Goal: Task Accomplishment & Management: Use online tool/utility

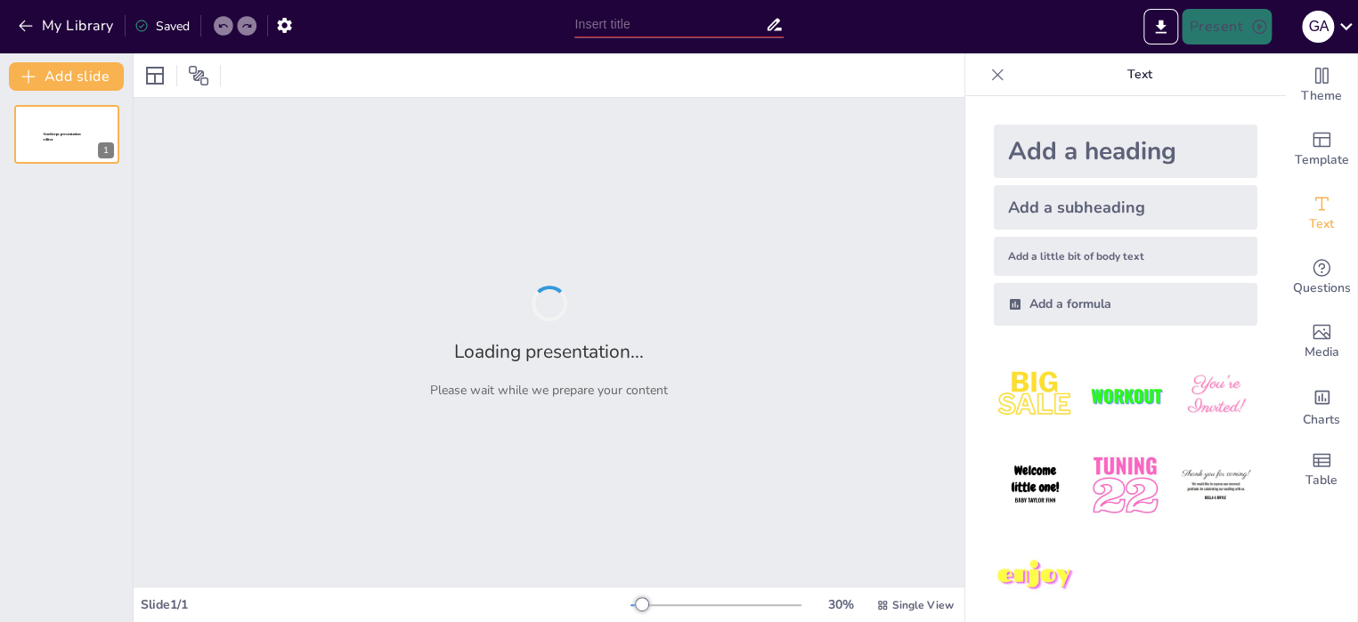
scroll to position [12213, 0]
type input "Crisis Políticas y Derechos Humanos: Un Enfoque Comparado de [GEOGRAPHIC_DATA],…"
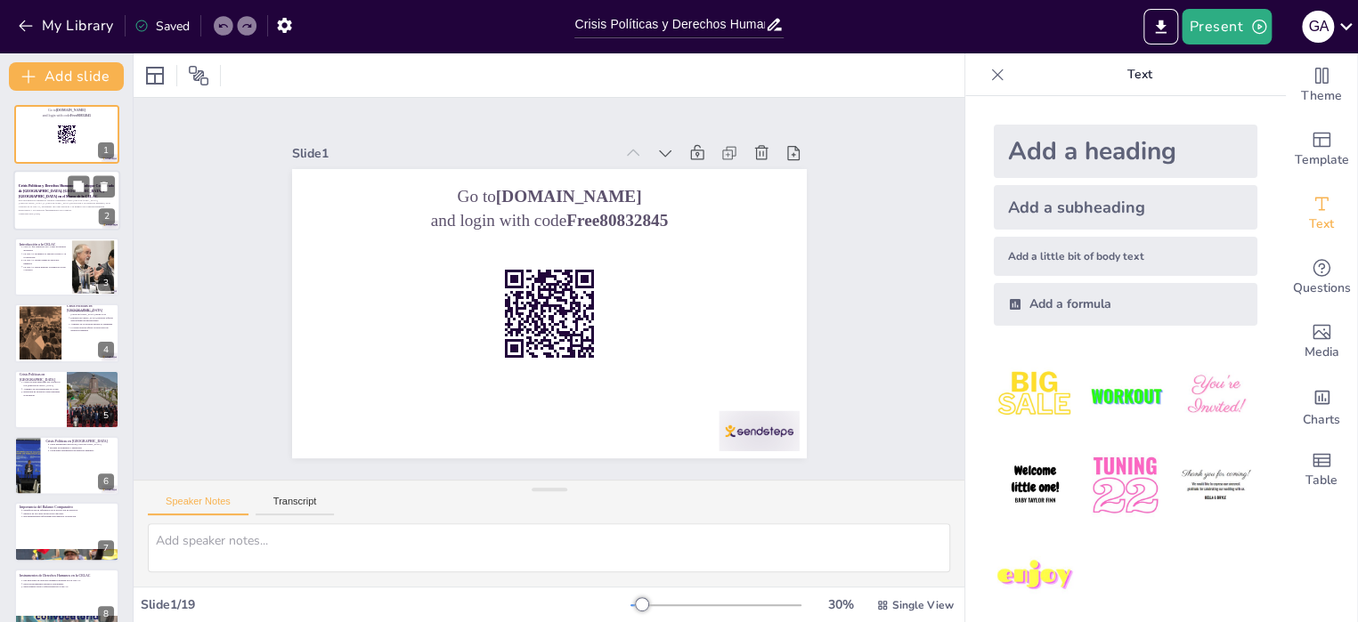
click at [46, 202] on p "Esta presentación examina el balance comparativo entre [GEOGRAPHIC_DATA], [GEOG…" at bounding box center [67, 205] width 96 height 13
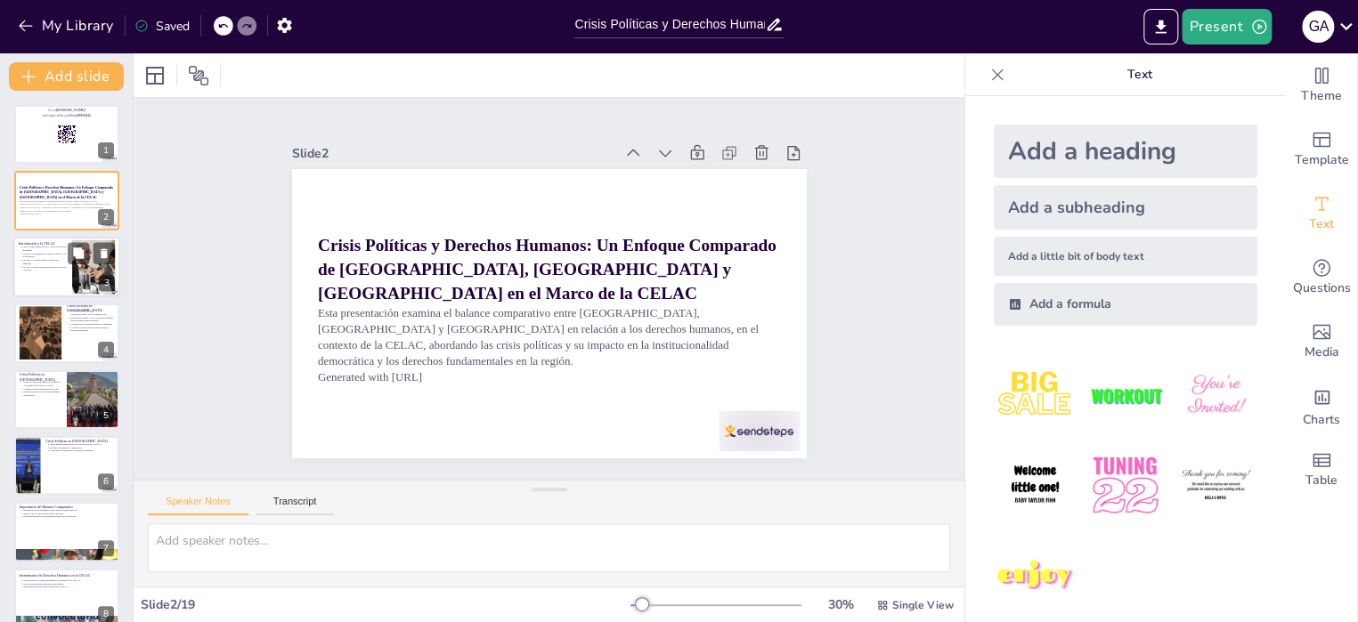
click at [48, 253] on p "La CELAC promueve el diálogo político y la cooperación" at bounding box center [44, 255] width 45 height 7
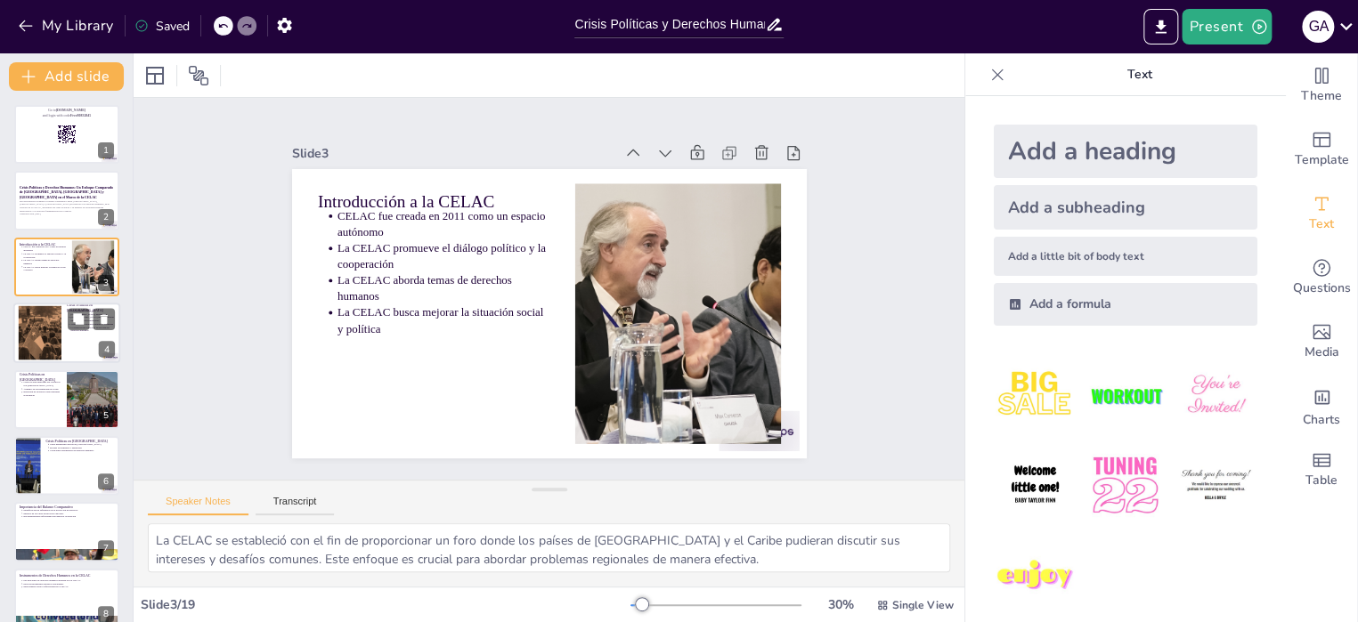
click at [44, 320] on div at bounding box center [40, 333] width 109 height 54
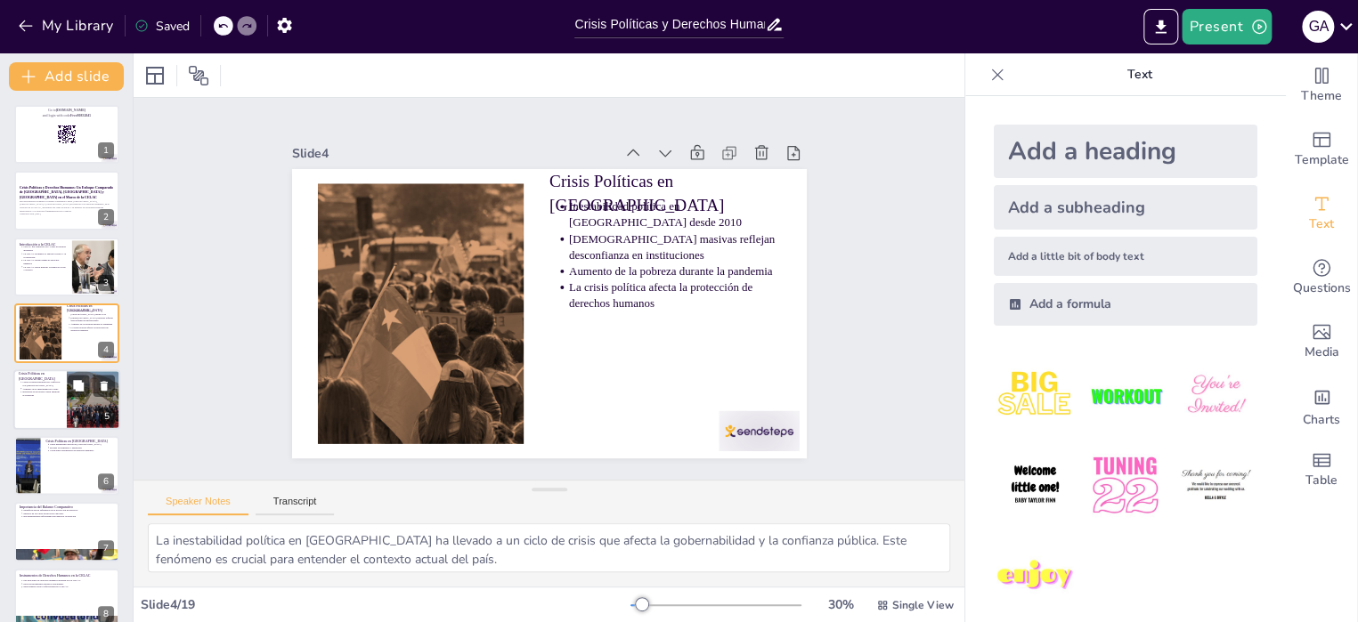
click at [58, 395] on p "Represión de protestas contra medidas económicas" at bounding box center [41, 393] width 39 height 7
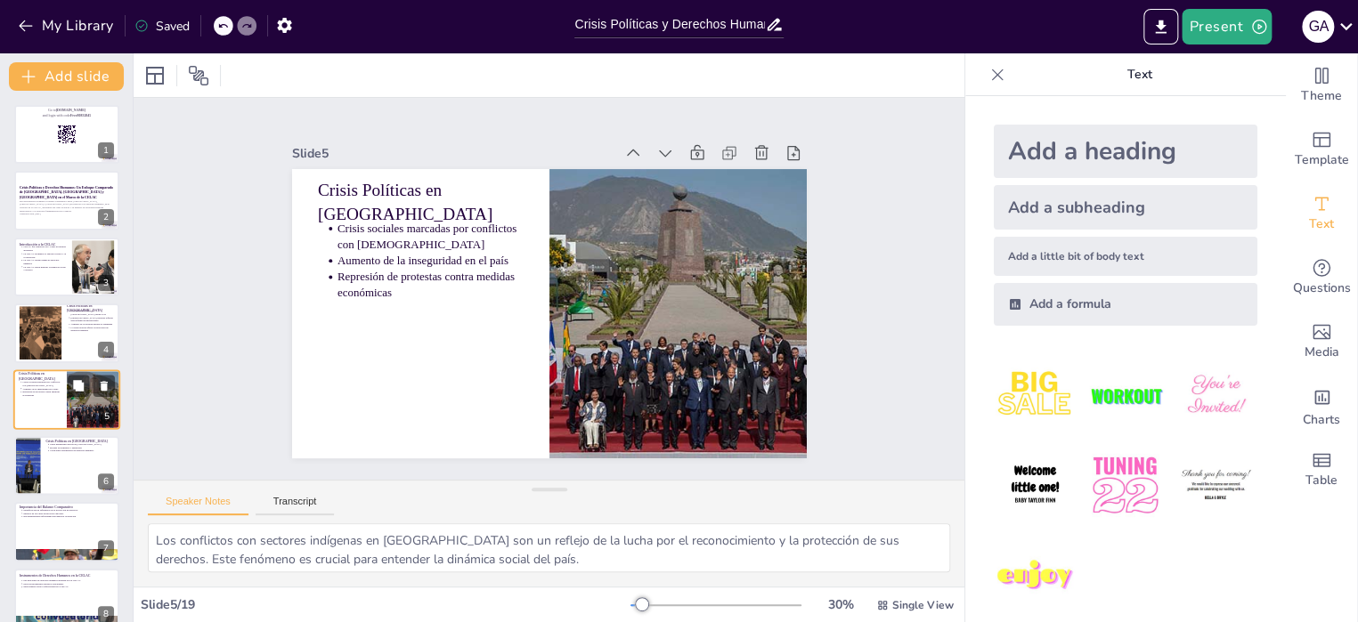
scroll to position [43, 0]
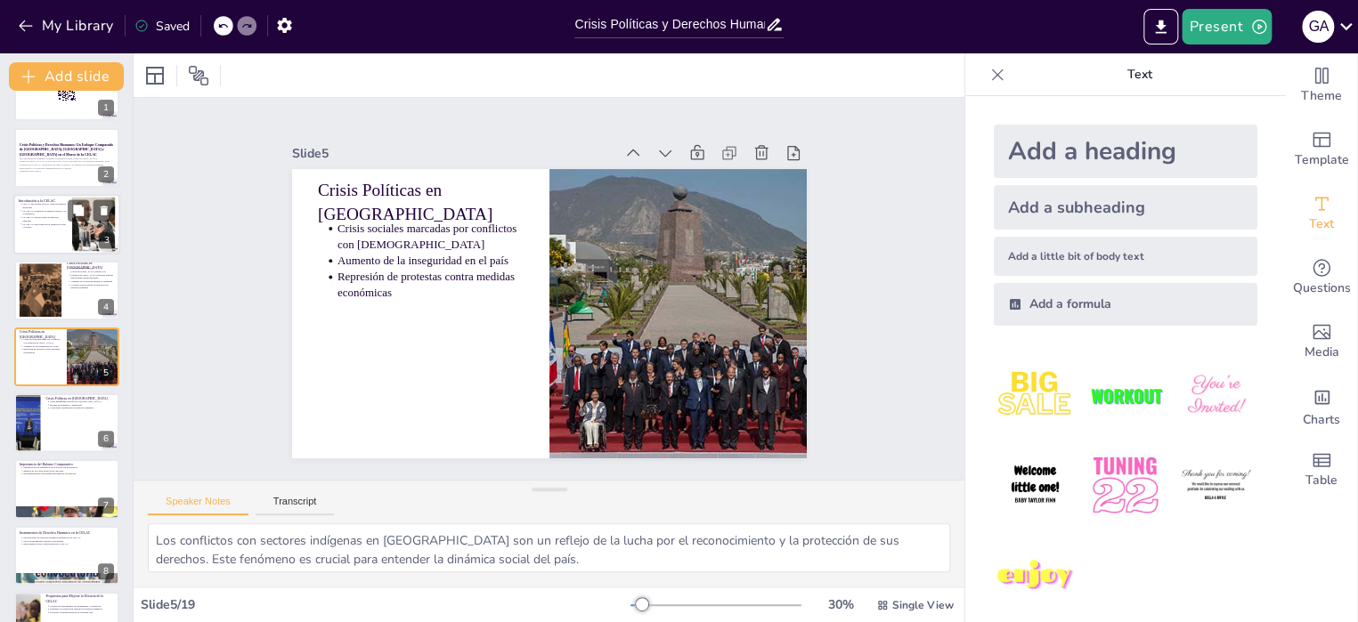
click at [51, 216] on p "La CELAC aborda temas de derechos humanos" at bounding box center [44, 219] width 45 height 7
type textarea "La CELAC se estableció con el fin de proporcionar un foro donde los países de […"
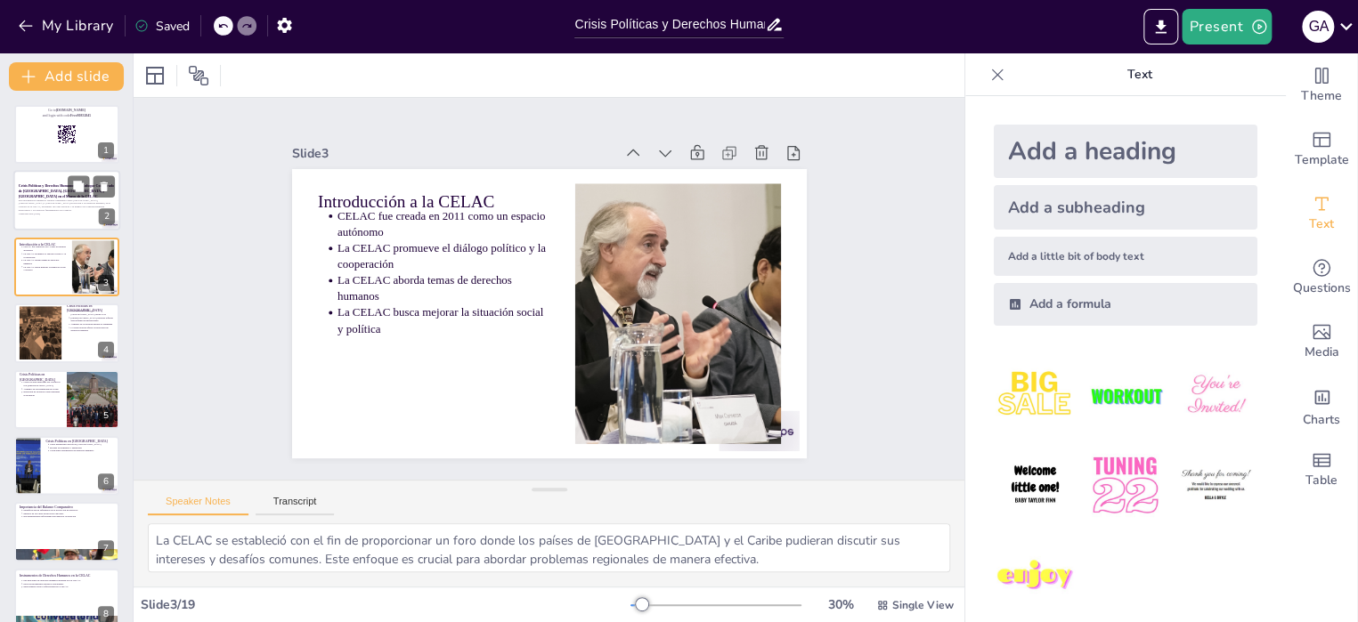
click at [41, 195] on p "Crisis Políticas y Derechos Humanos: Un Enfoque Comparado de [GEOGRAPHIC_DATA],…" at bounding box center [67, 191] width 96 height 15
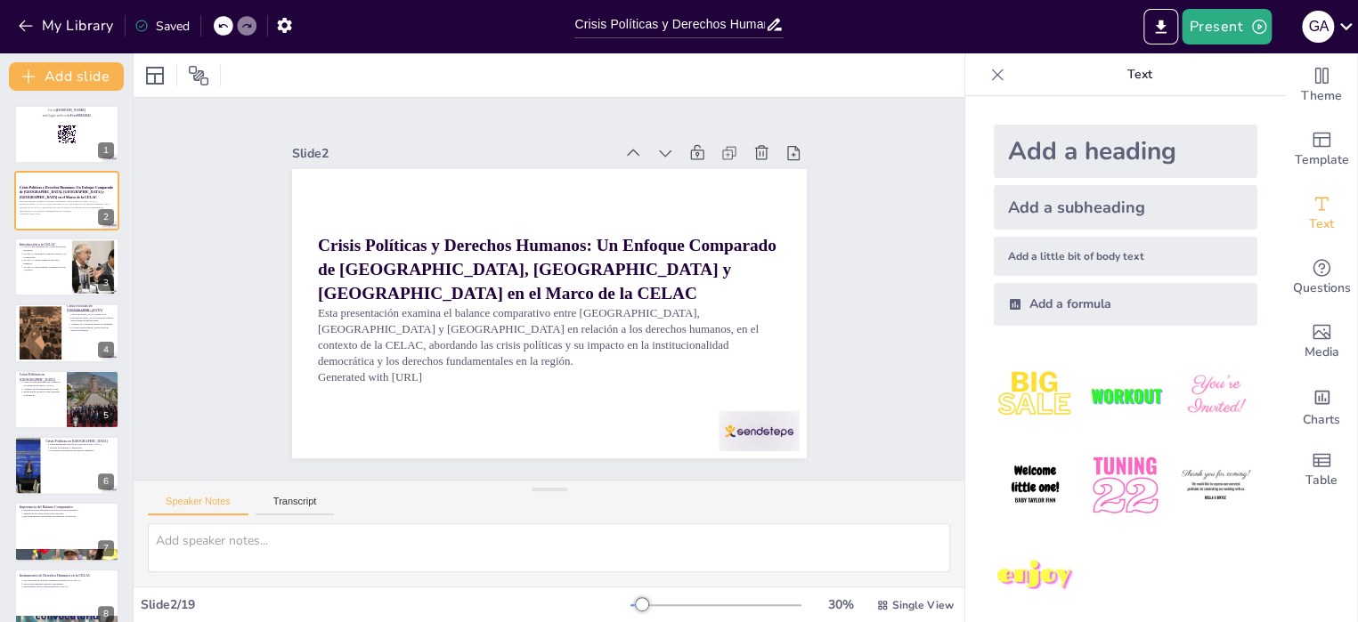
scroll to position [14, 0]
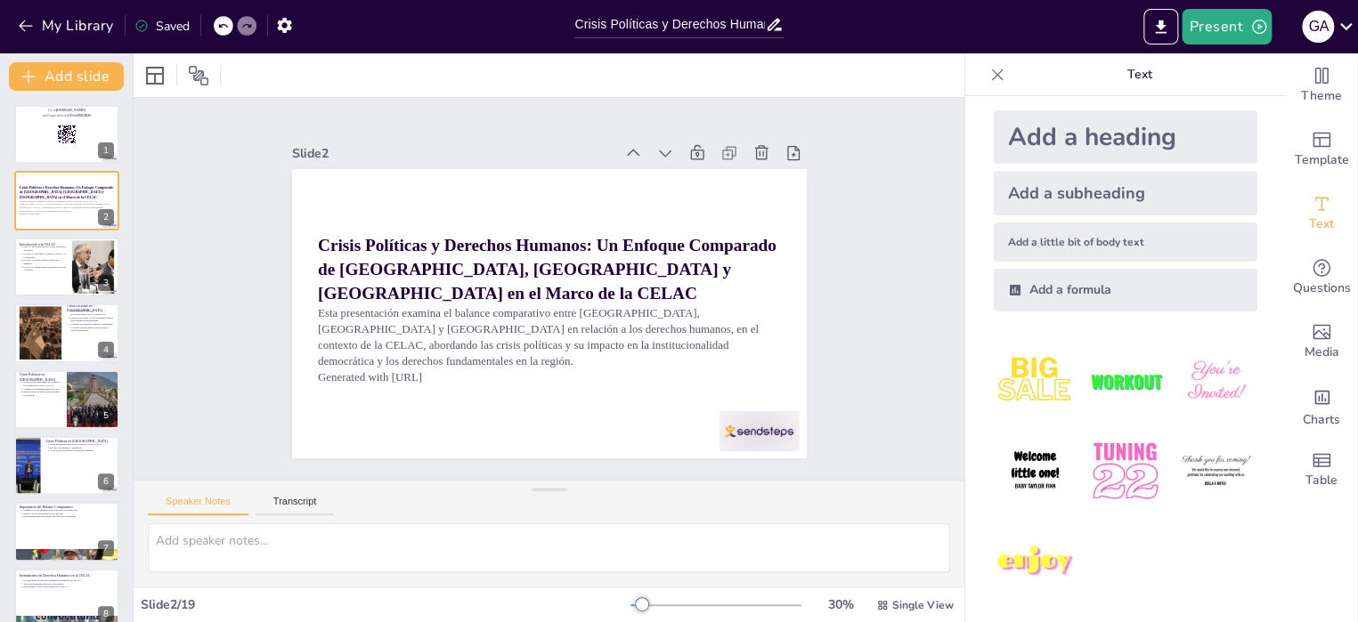
click at [1018, 375] on img at bounding box center [1035, 381] width 83 height 83
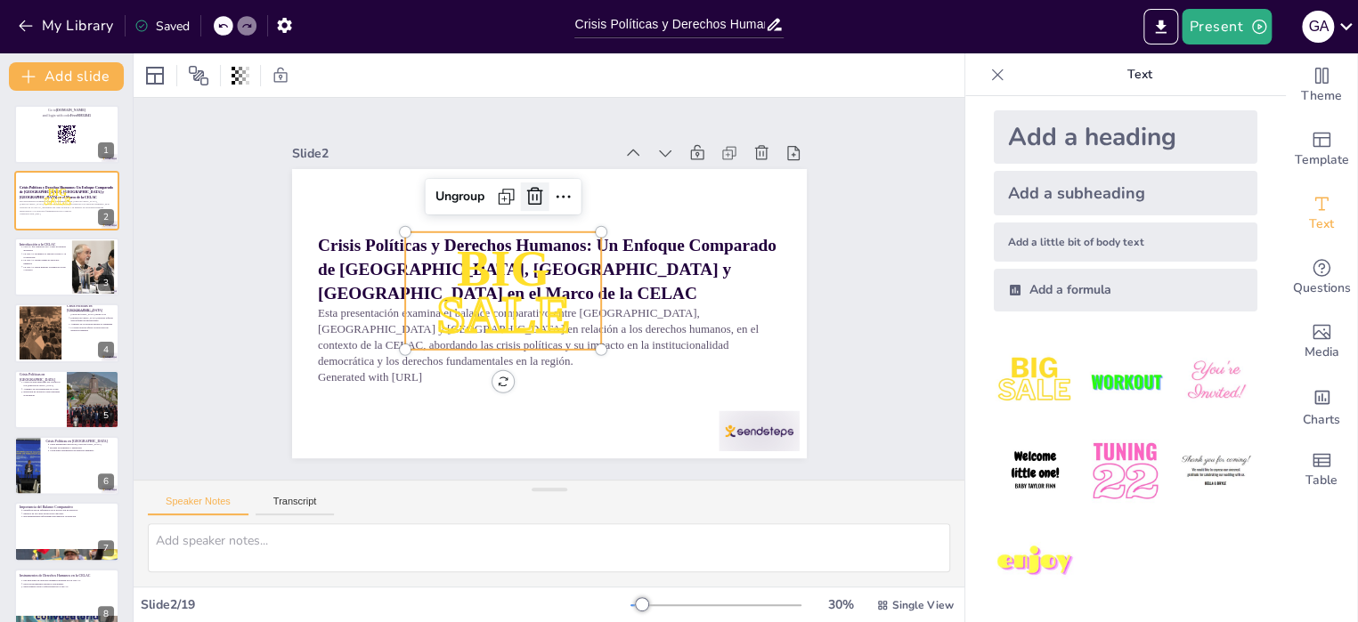
click at [550, 186] on icon at bounding box center [563, 196] width 27 height 27
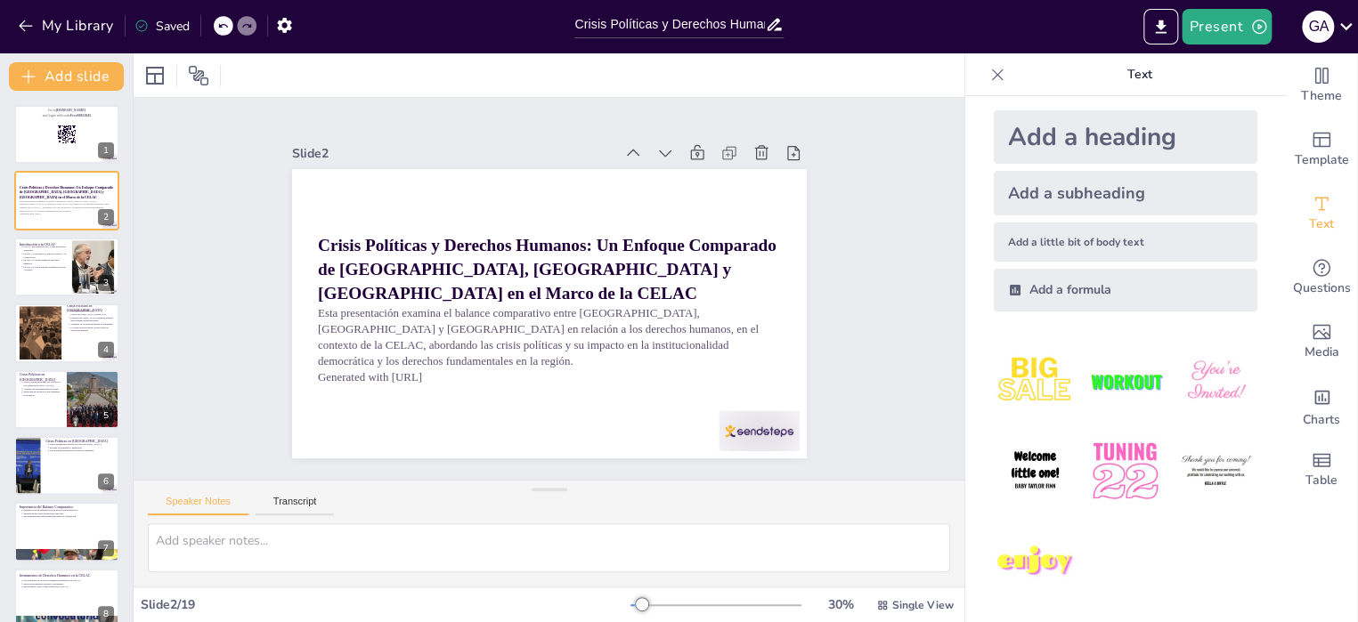
click at [988, 68] on icon at bounding box center [997, 75] width 18 height 18
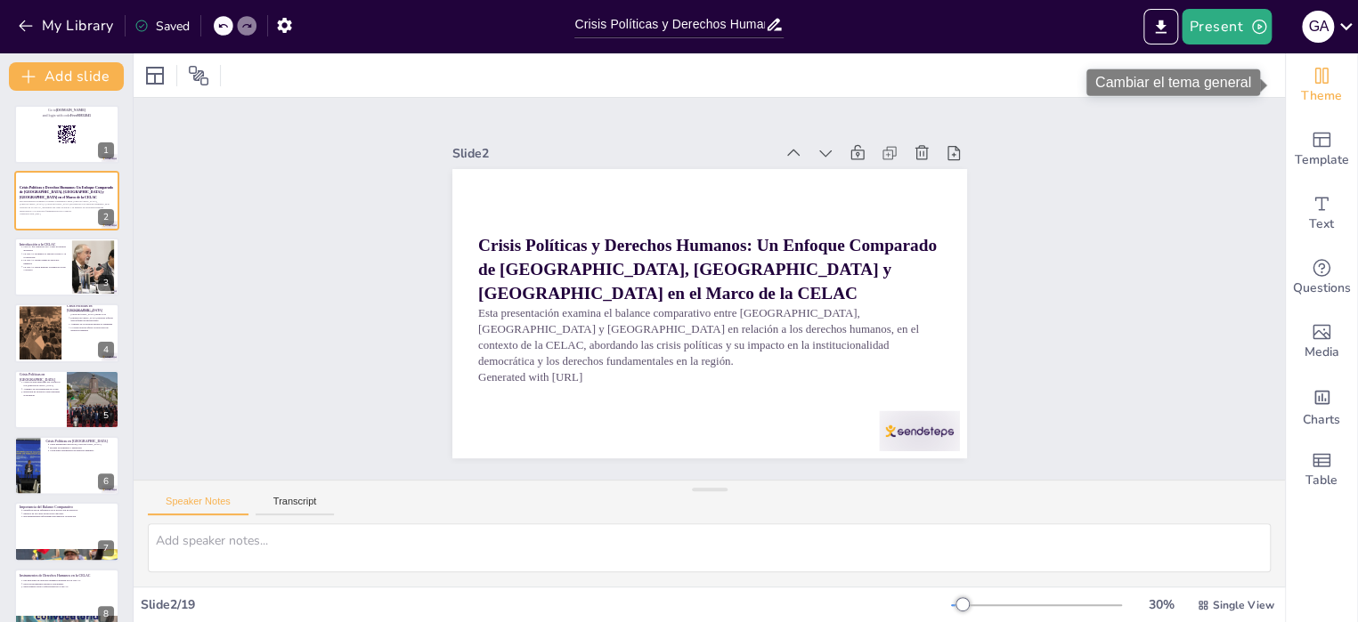
click at [1311, 69] on icon "Change the overall theme" at bounding box center [1321, 75] width 21 height 21
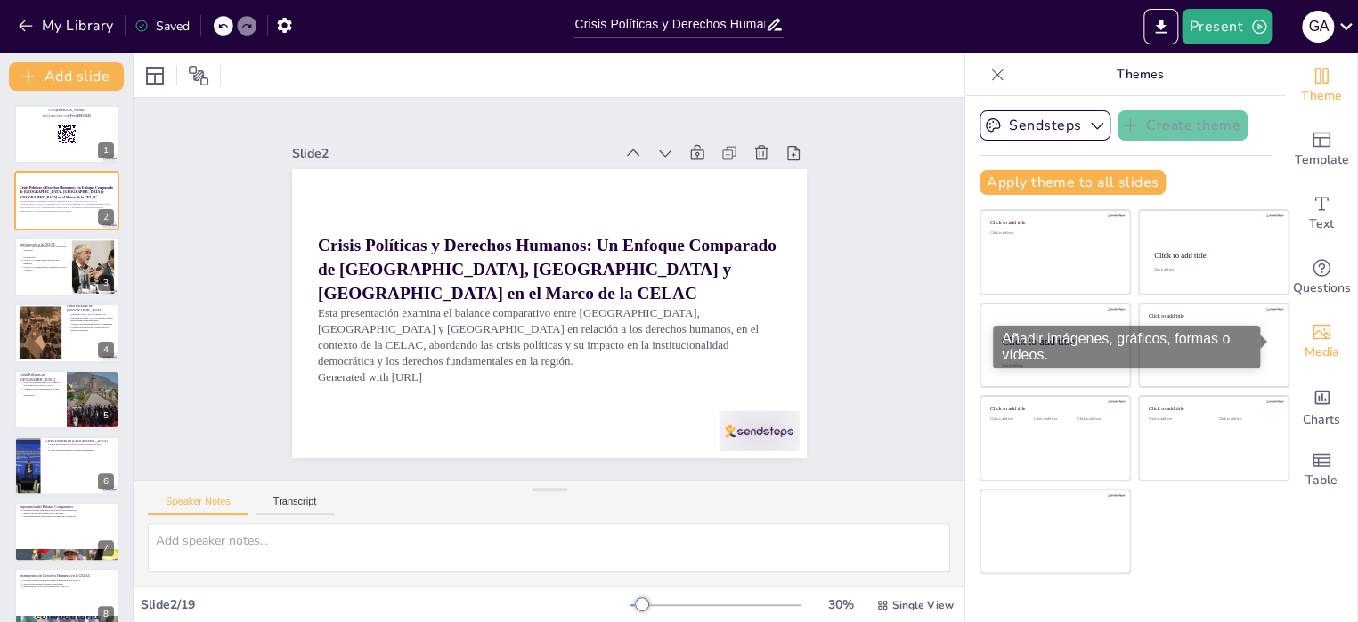
click at [1305, 347] on span "Media" at bounding box center [1322, 353] width 35 height 20
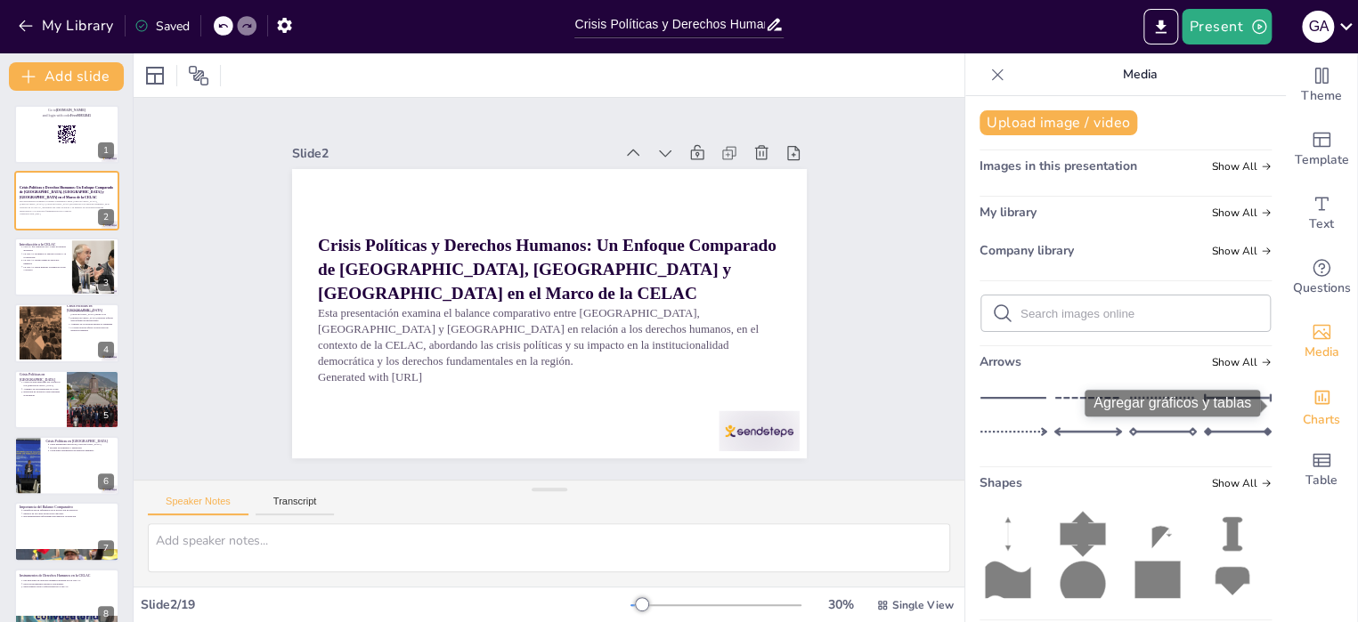
click at [1313, 396] on icon "Add charts and graphs" at bounding box center [1322, 397] width 19 height 19
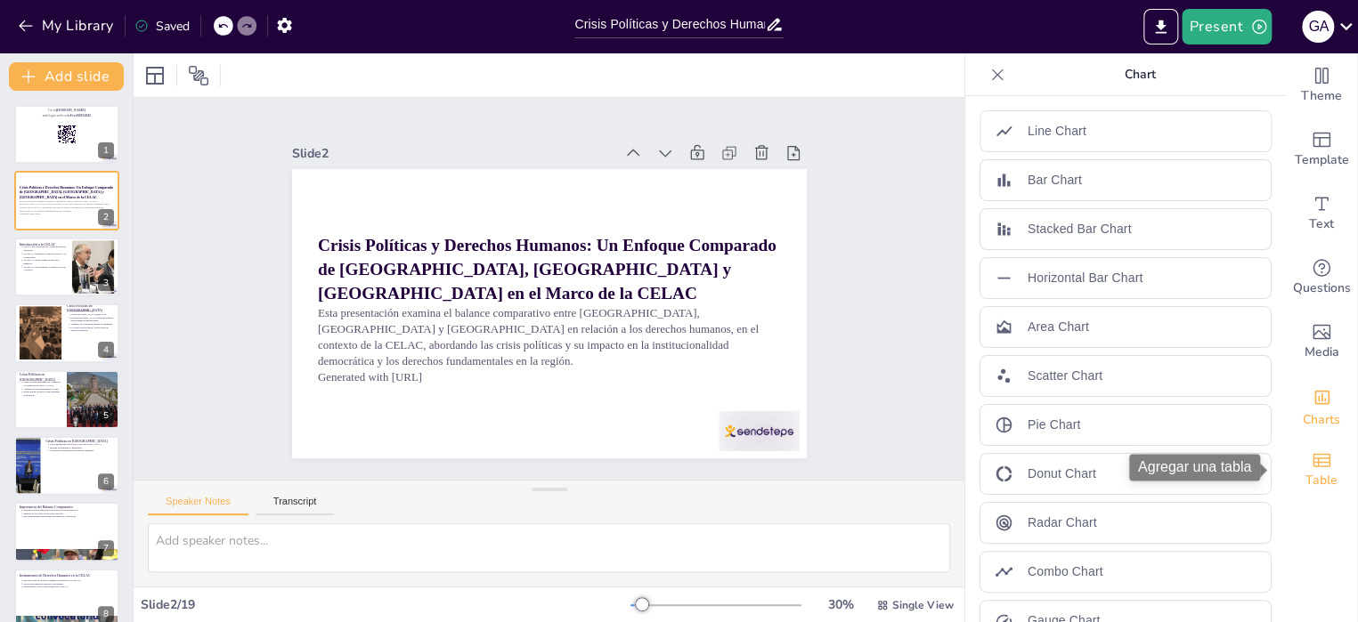
click at [1311, 457] on icon "Add a table" at bounding box center [1321, 460] width 21 height 21
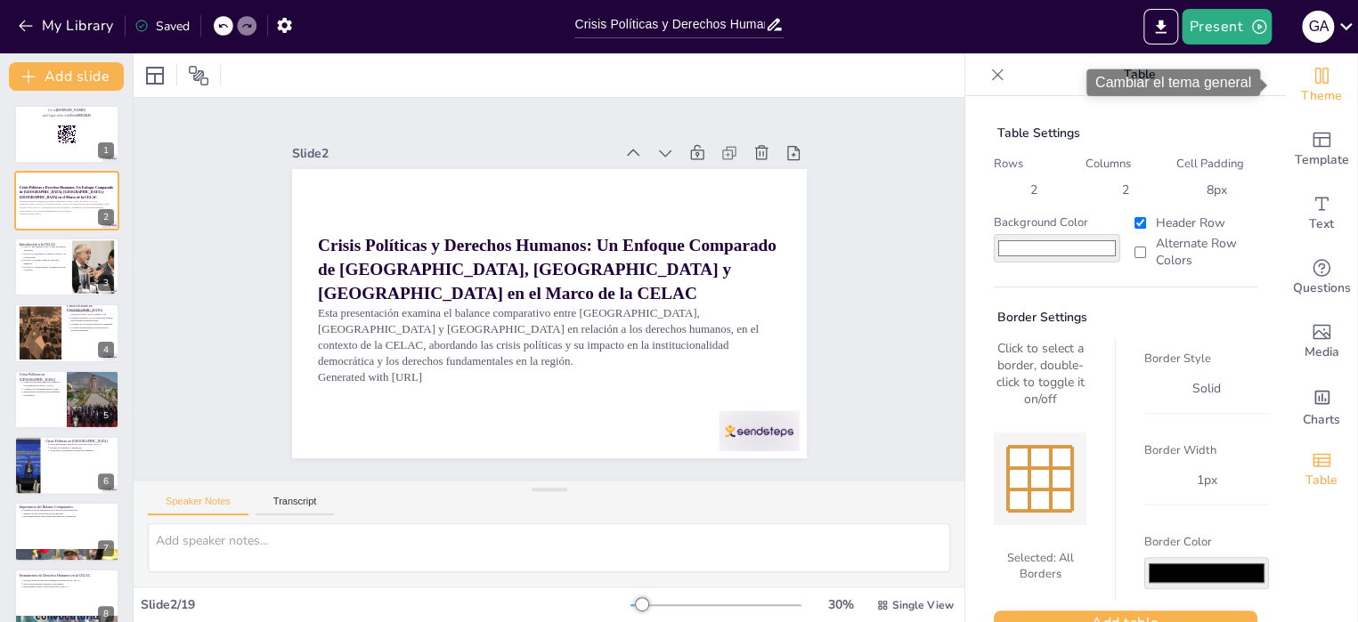
click at [1315, 83] on icon "Change the overall theme" at bounding box center [1321, 76] width 13 height 16
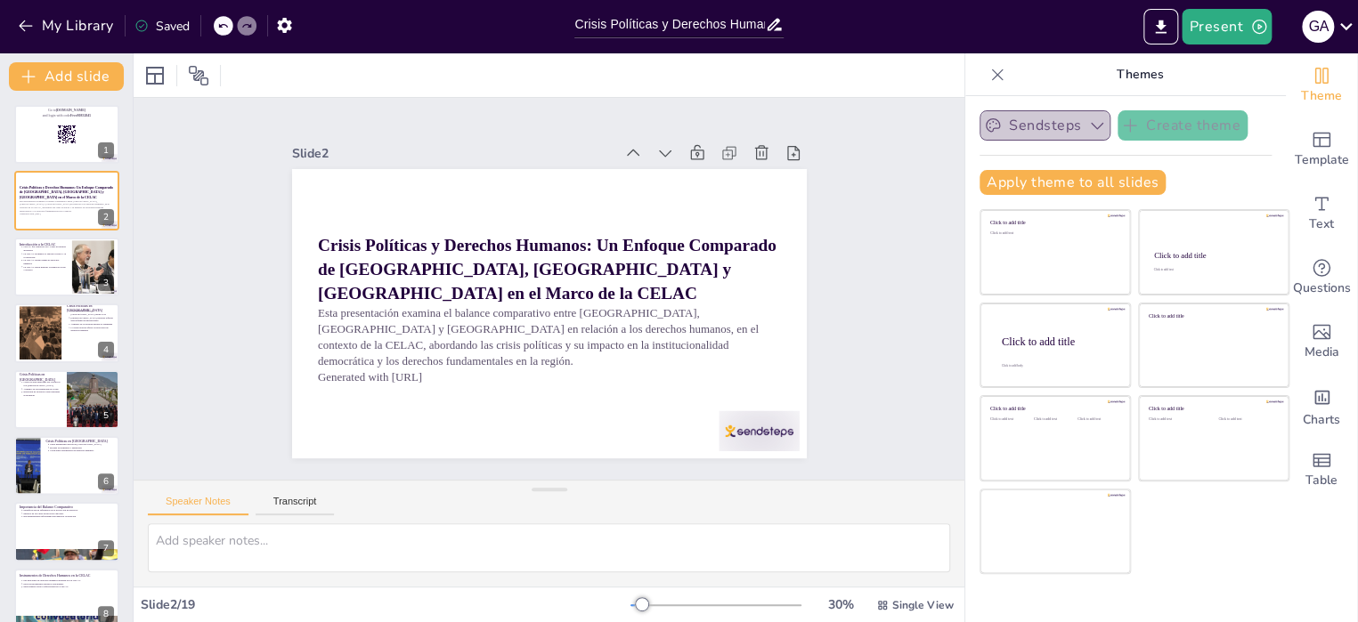
click at [1091, 123] on icon "button" at bounding box center [1097, 126] width 12 height 7
click at [1088, 123] on icon "button" at bounding box center [1097, 126] width 18 height 18
click at [1235, 28] on button "Present" at bounding box center [1226, 27] width 89 height 36
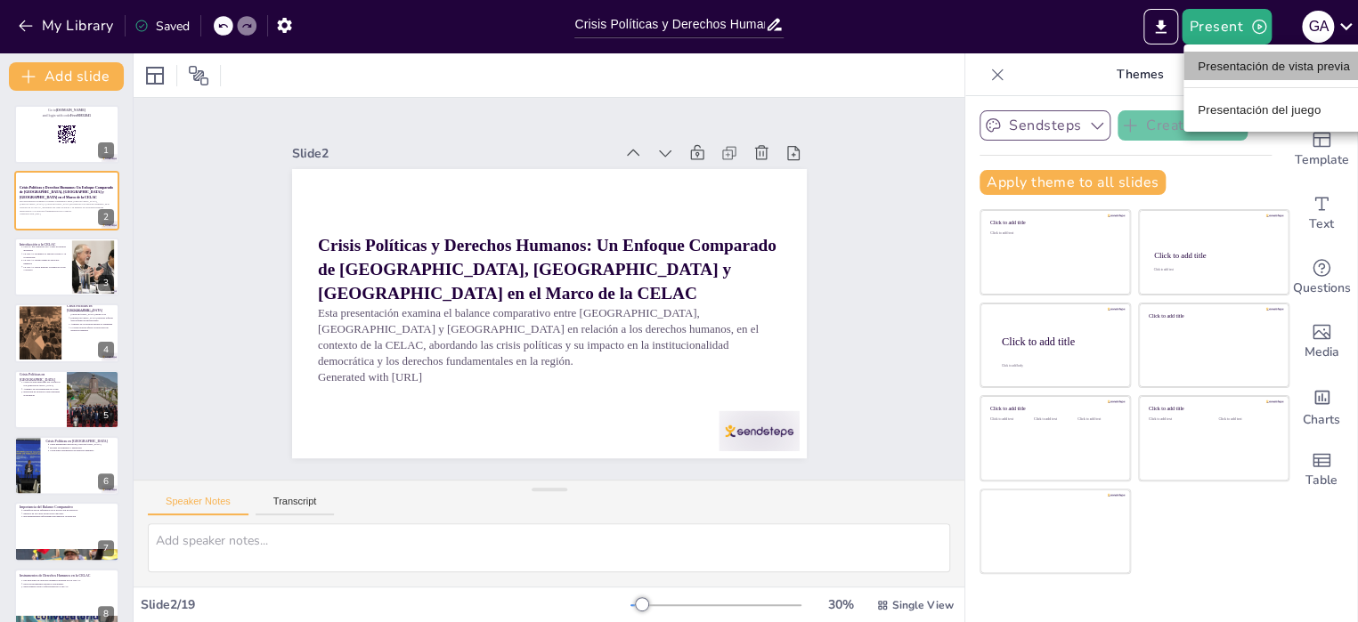
click at [1243, 69] on font "Presentación de vista previa" at bounding box center [1274, 66] width 152 height 13
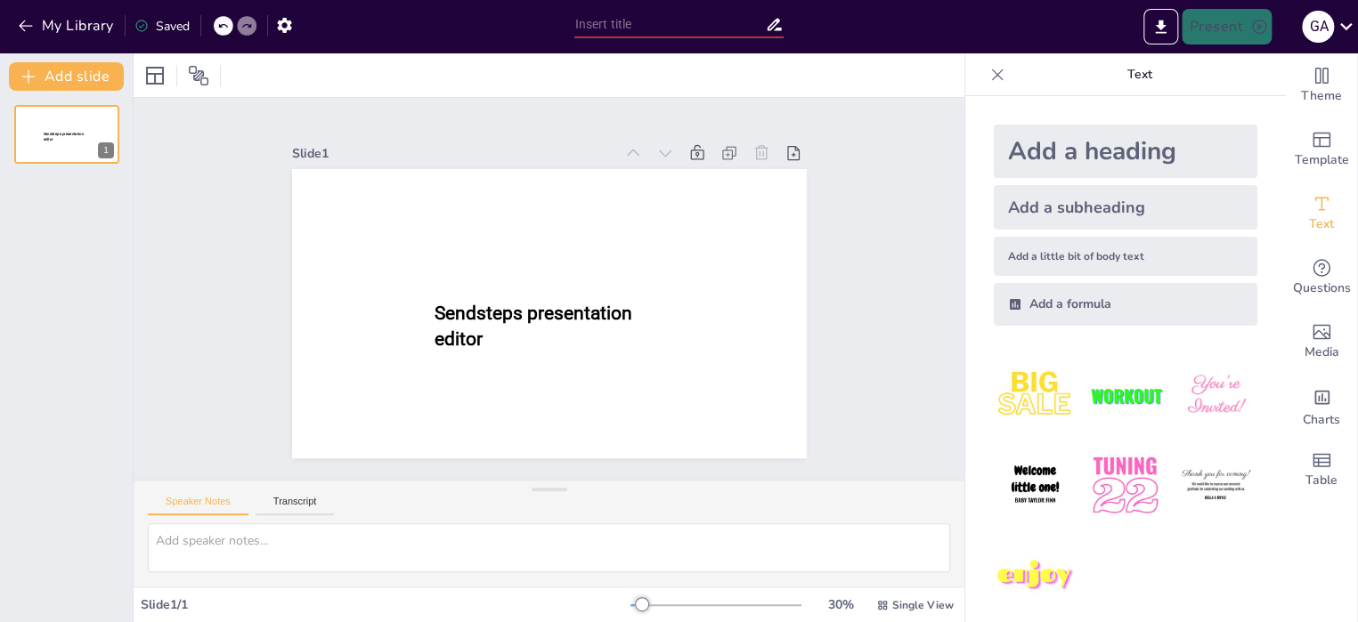
scroll to position [12213, 0]
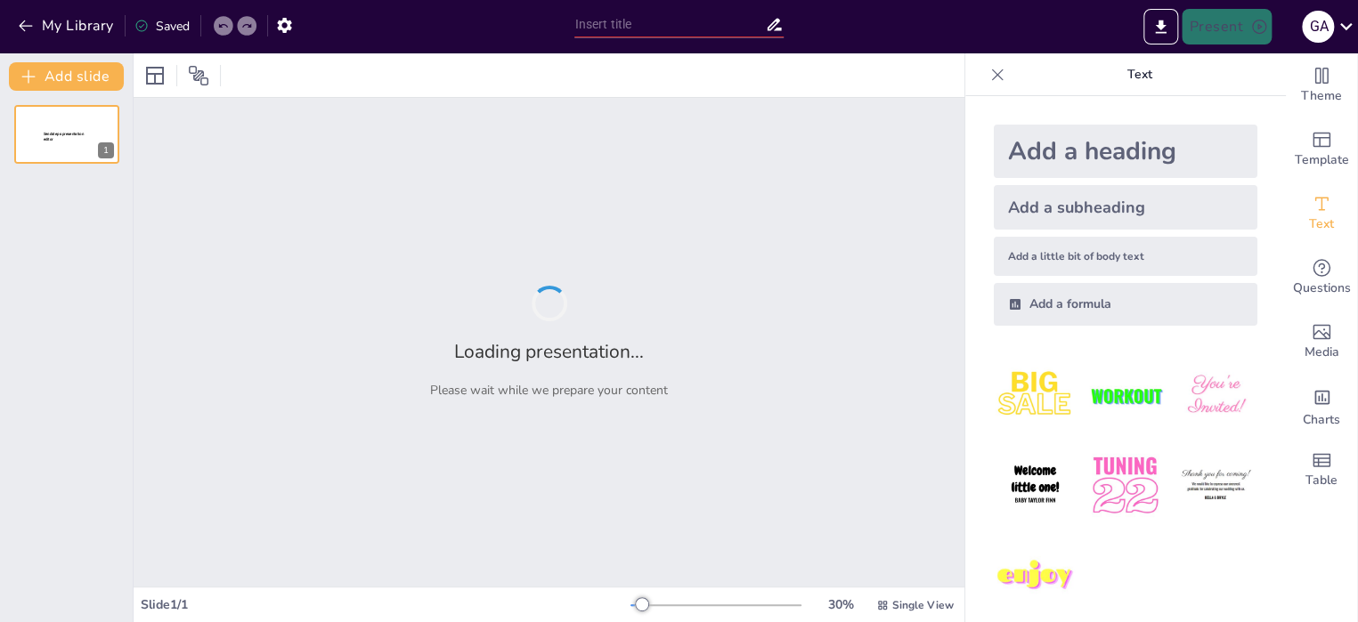
type input "Crisis Políticas y Derechos Humanos: Un Enfoque Comparado de [GEOGRAPHIC_DATA],…"
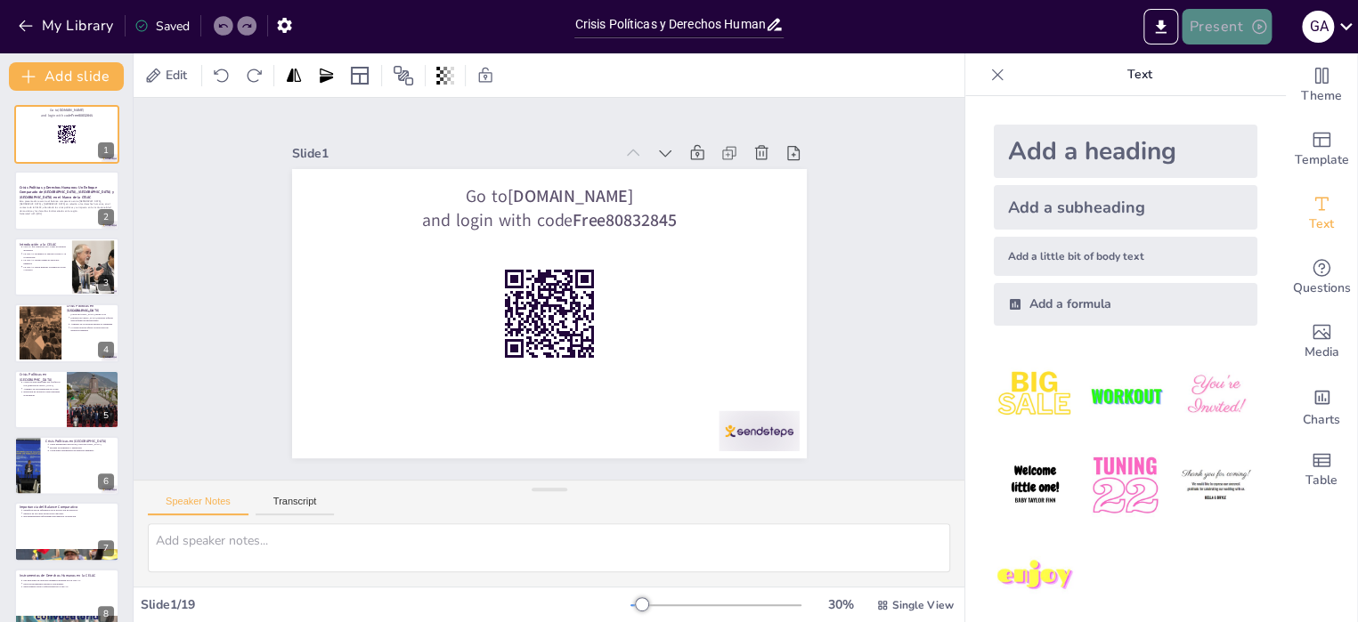
click at [1253, 24] on icon "button" at bounding box center [1259, 27] width 18 height 18
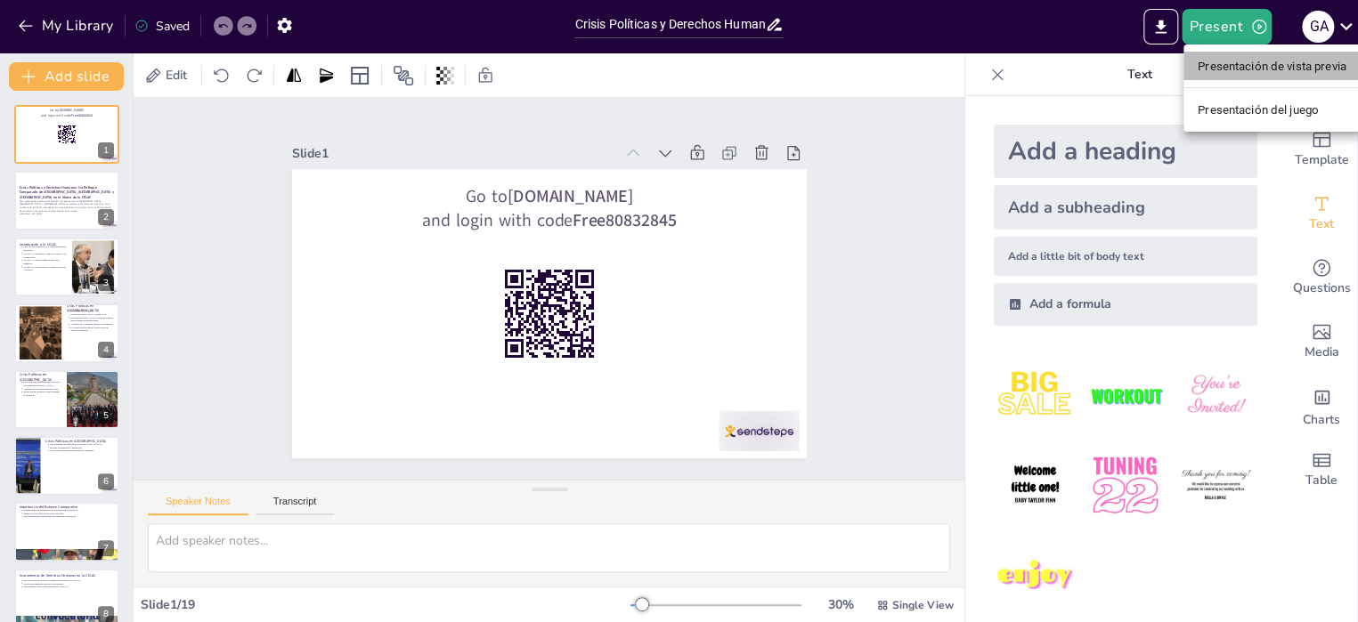
click at [1217, 64] on font "Presentación de vista previa" at bounding box center [1272, 66] width 149 height 13
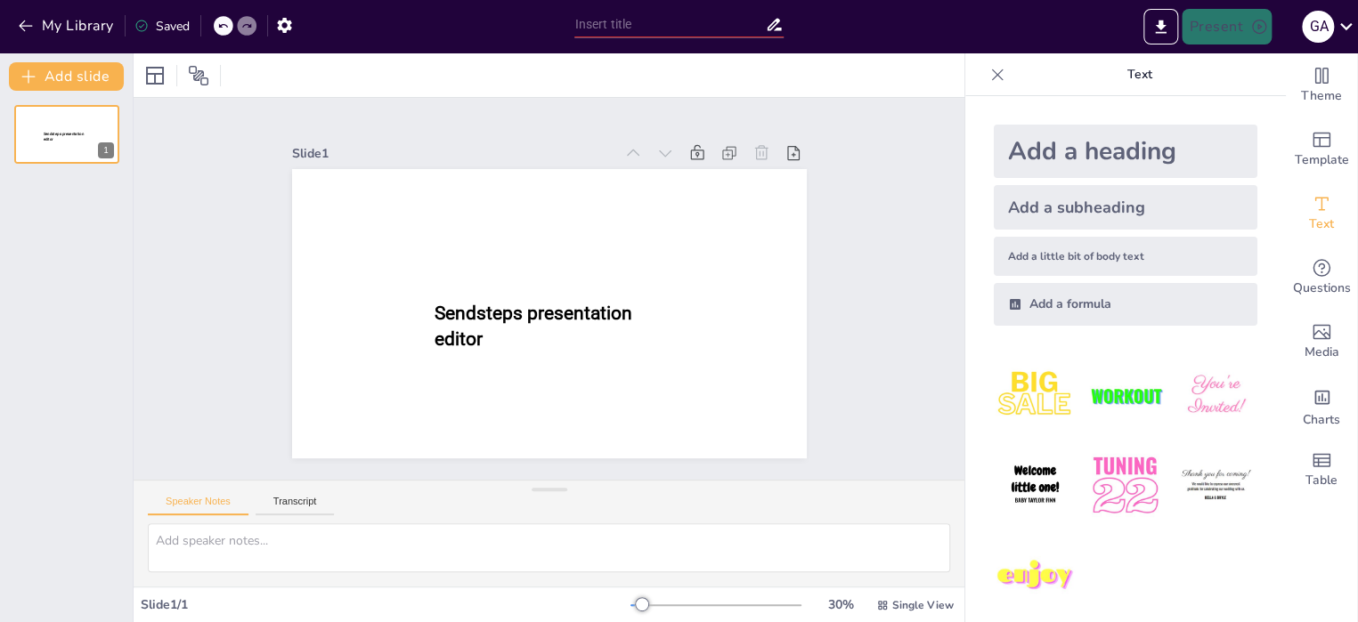
type input "Crisis Políticas y Derechos Humanos: Un Enfoque Comparado de [GEOGRAPHIC_DATA],…"
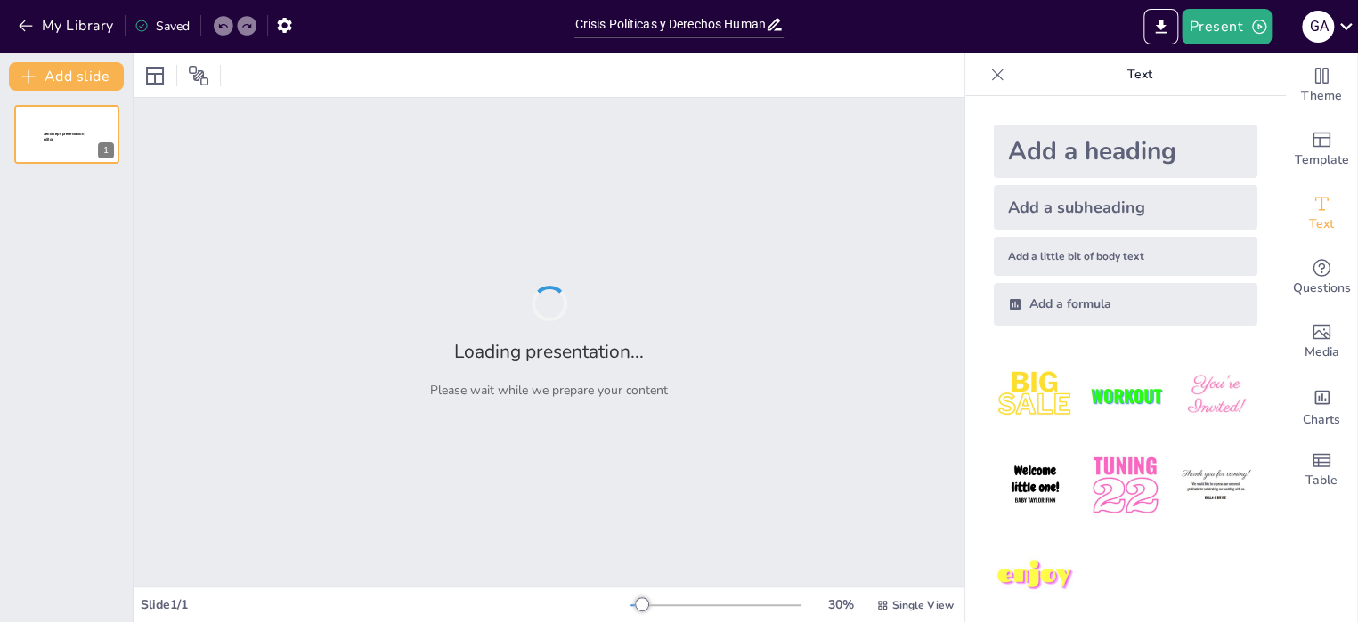
scroll to position [12213, 0]
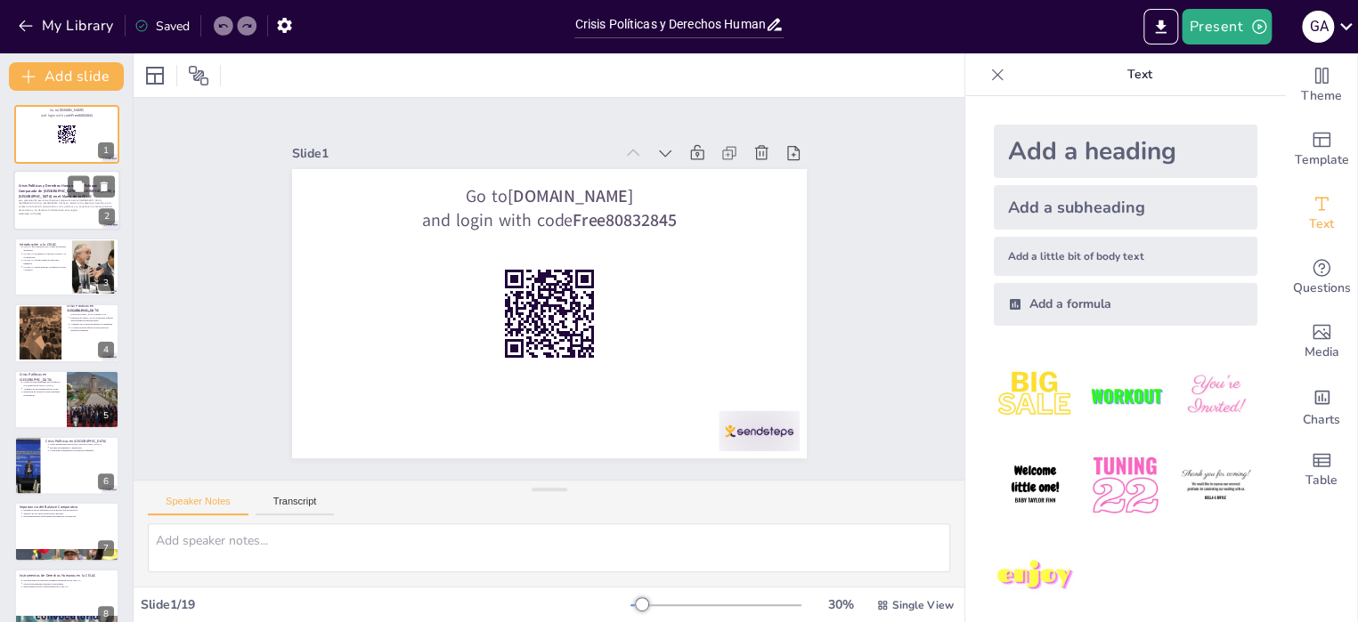
click at [65, 199] on p "Esta presentación examina el balance comparativo entre [GEOGRAPHIC_DATA], [GEOG…" at bounding box center [67, 205] width 96 height 13
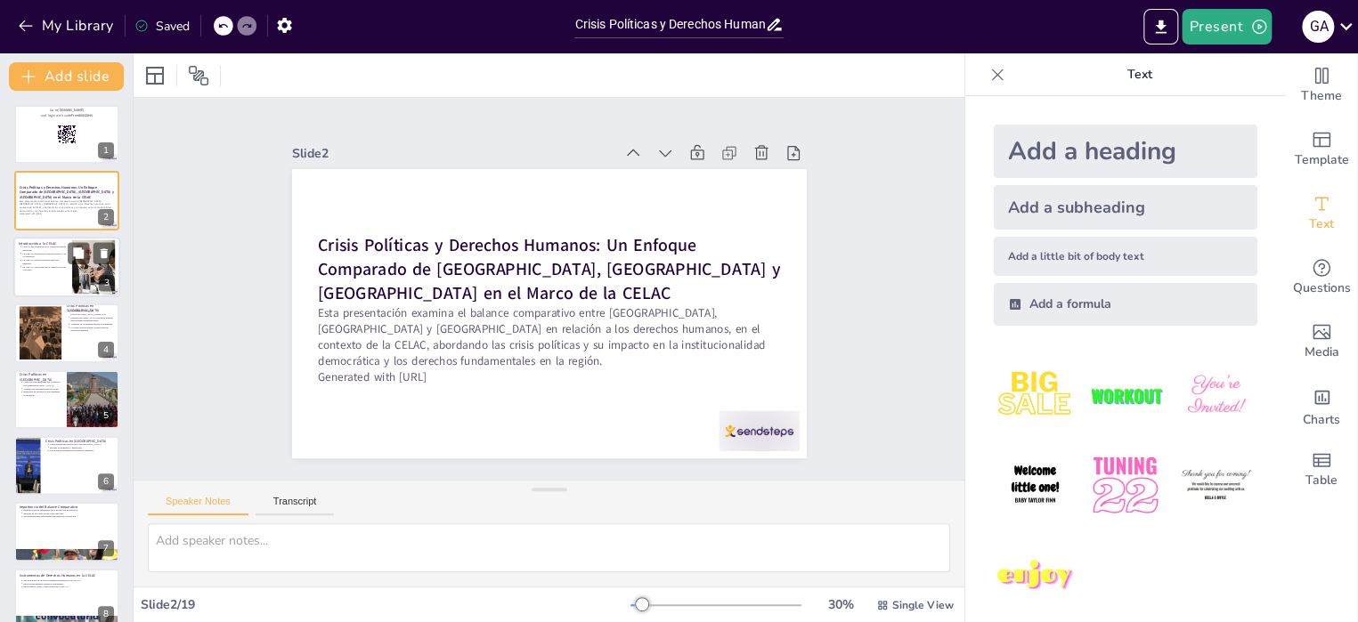
click at [46, 282] on div at bounding box center [66, 267] width 107 height 61
type textarea "La CELAC se estableció con el fin de proporcionar un foro donde los países de A…"
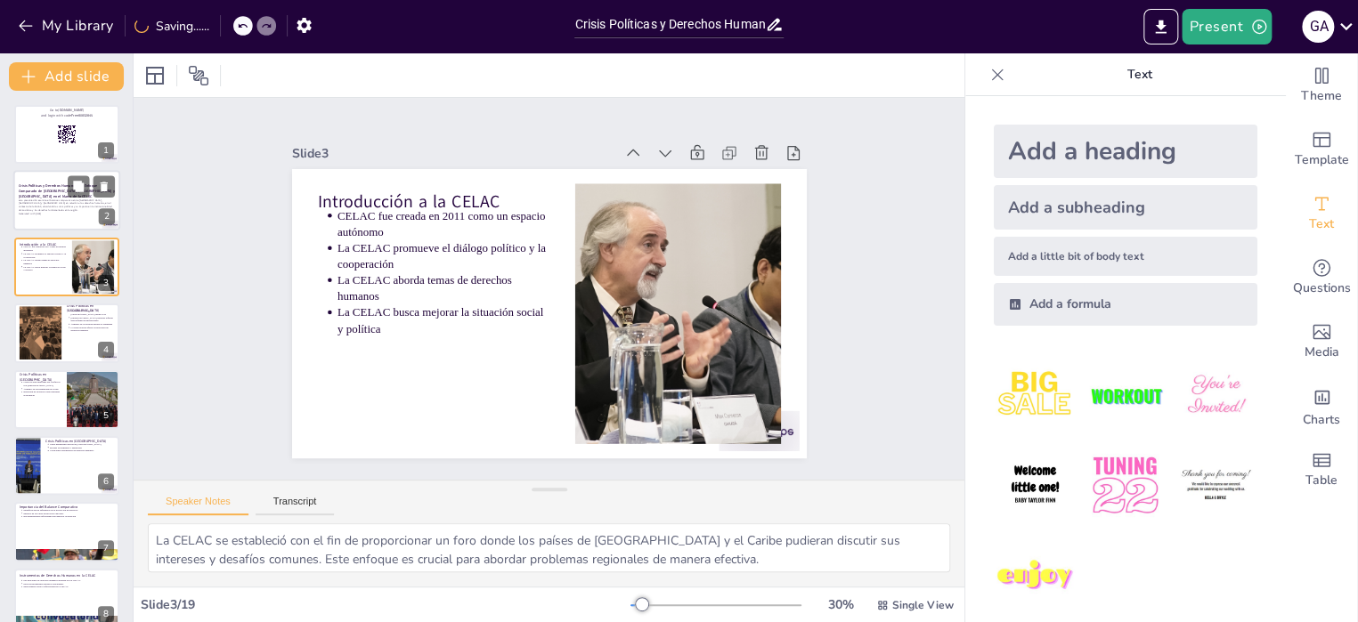
click at [47, 202] on p "Esta presentación examina el balance comparativo entre [GEOGRAPHIC_DATA], [GEOG…" at bounding box center [67, 205] width 96 height 13
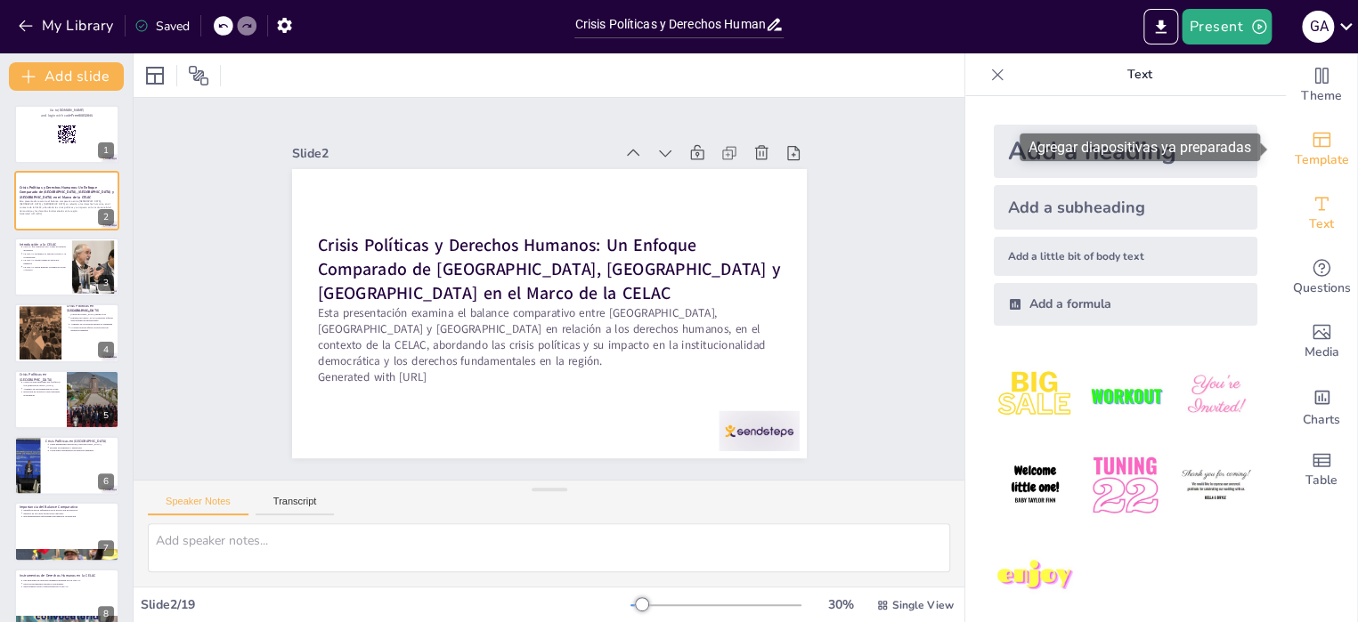
click at [1301, 151] on span "Template" at bounding box center [1322, 161] width 54 height 20
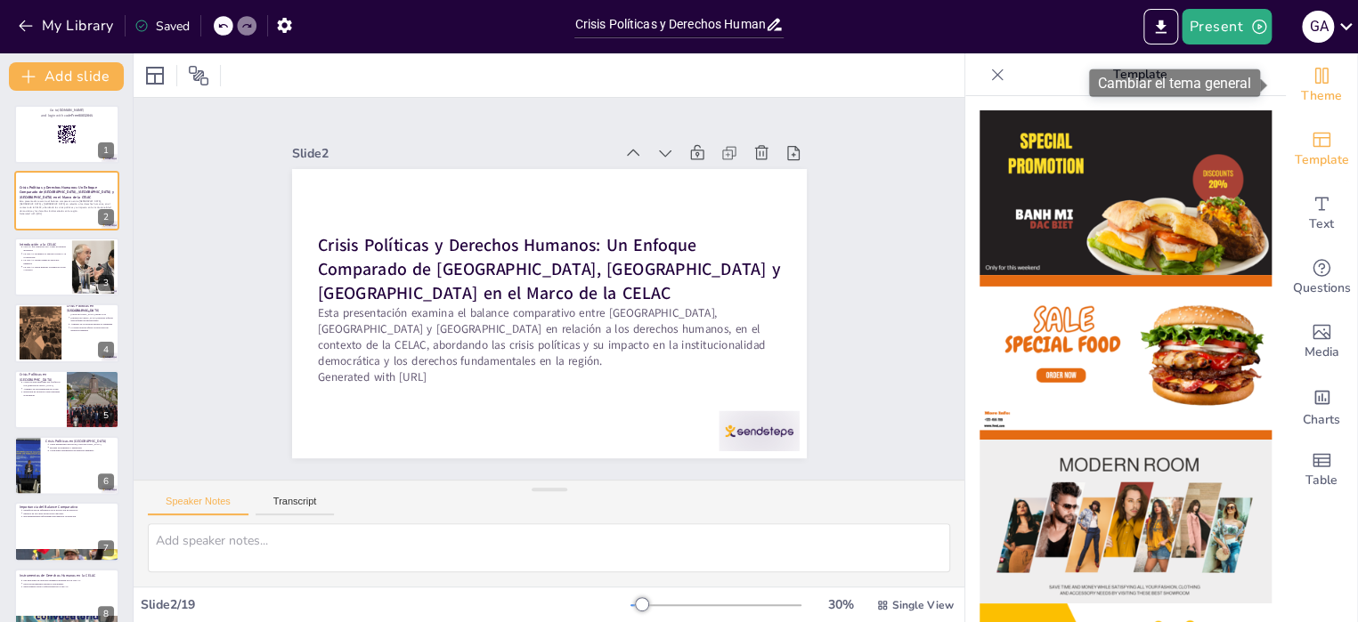
click at [1311, 77] on icon "Change the overall theme" at bounding box center [1321, 75] width 21 height 21
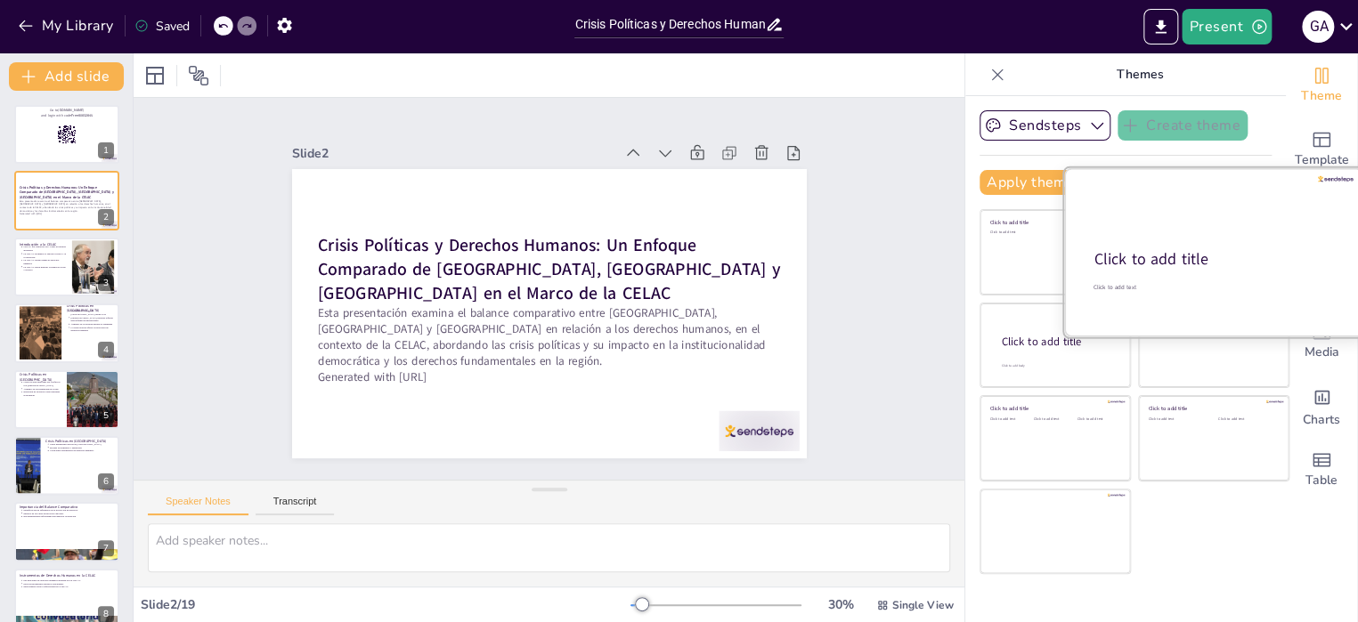
click at [1169, 250] on span "Click to add title" at bounding box center [1151, 258] width 114 height 21
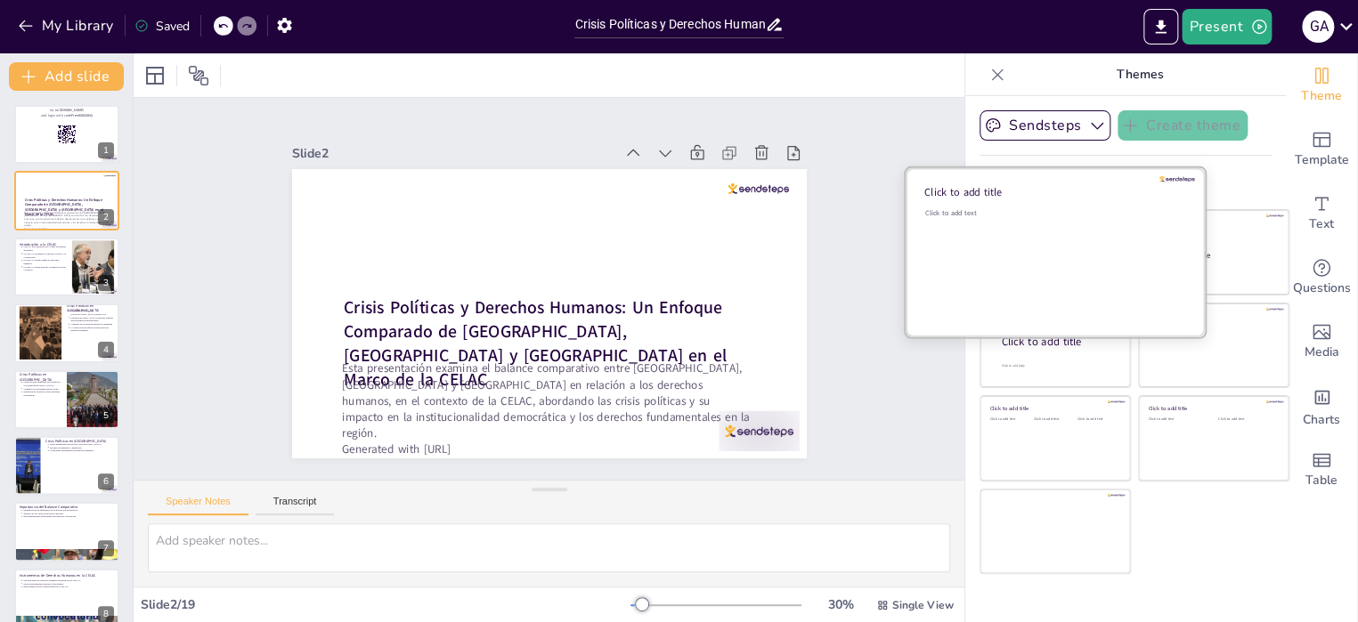
click at [1005, 246] on div "Click to add text" at bounding box center [1052, 263] width 255 height 110
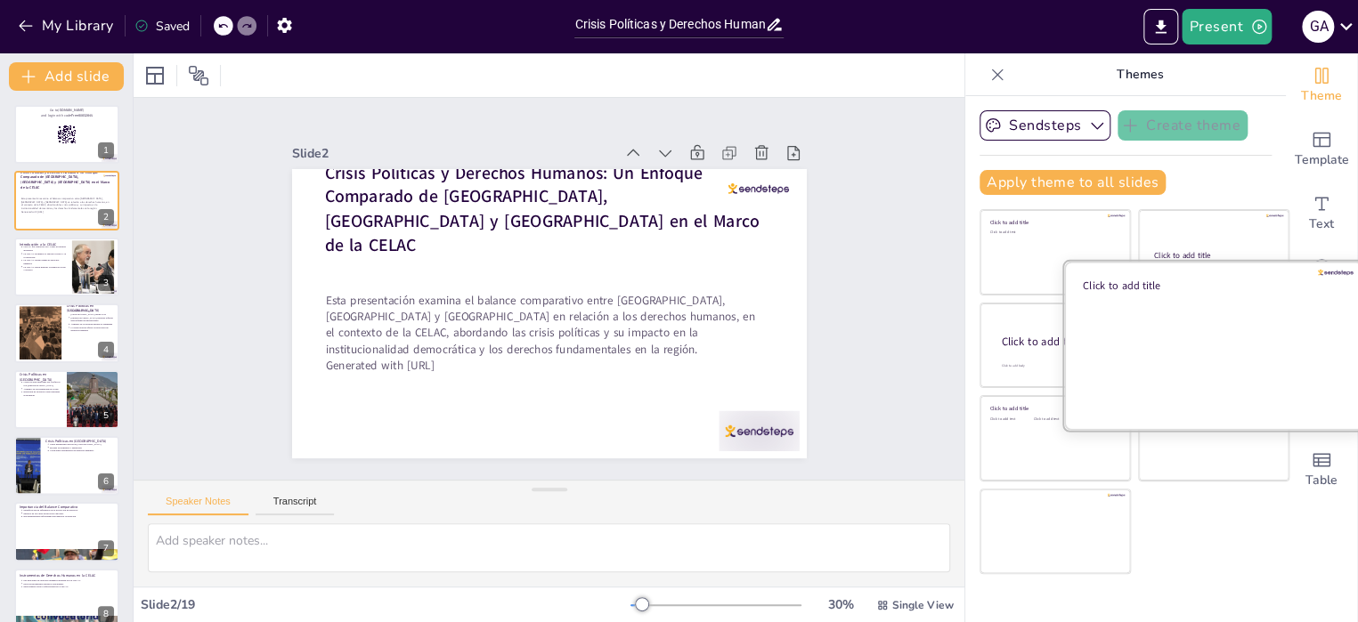
click at [1216, 337] on div at bounding box center [1213, 345] width 299 height 168
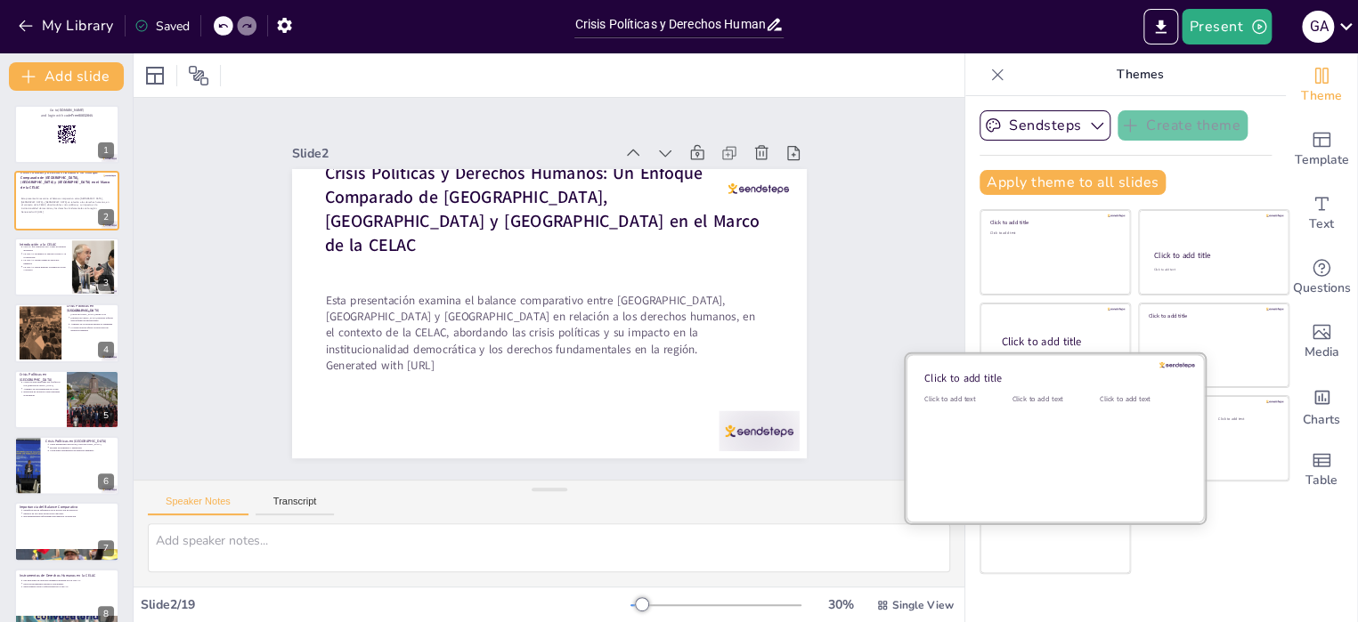
click at [994, 440] on div at bounding box center [1055, 438] width 299 height 168
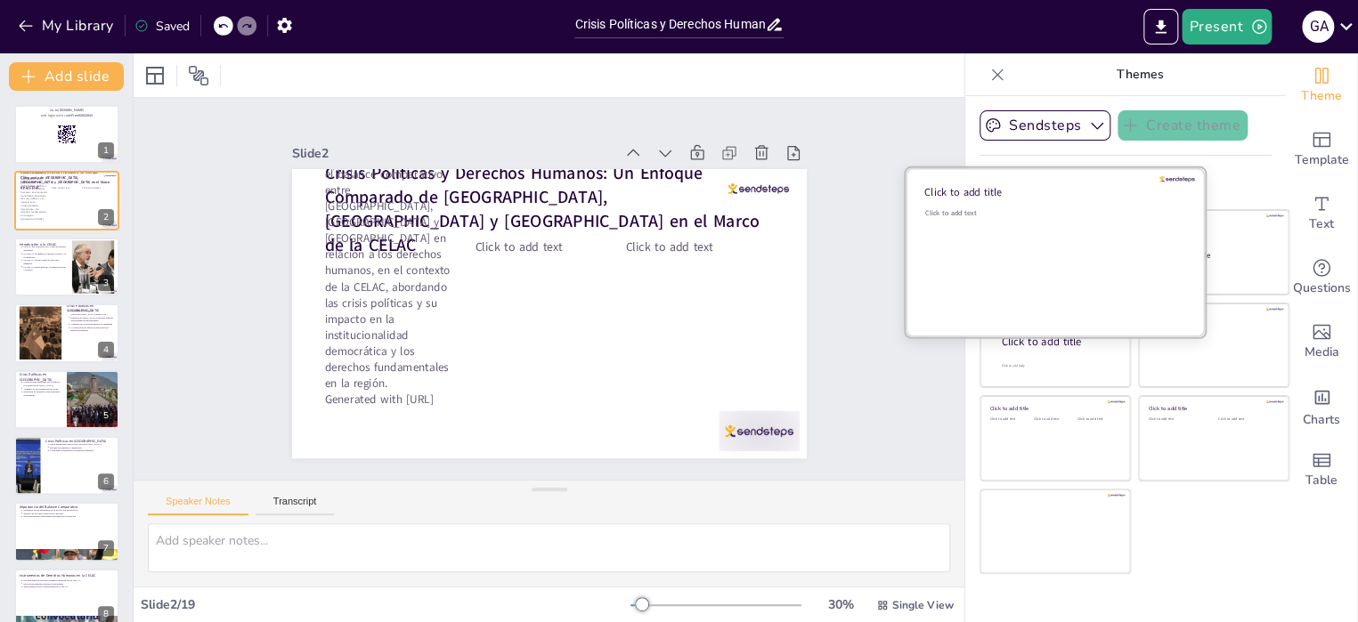
click at [1022, 278] on div "Click to add text" at bounding box center [1052, 263] width 255 height 110
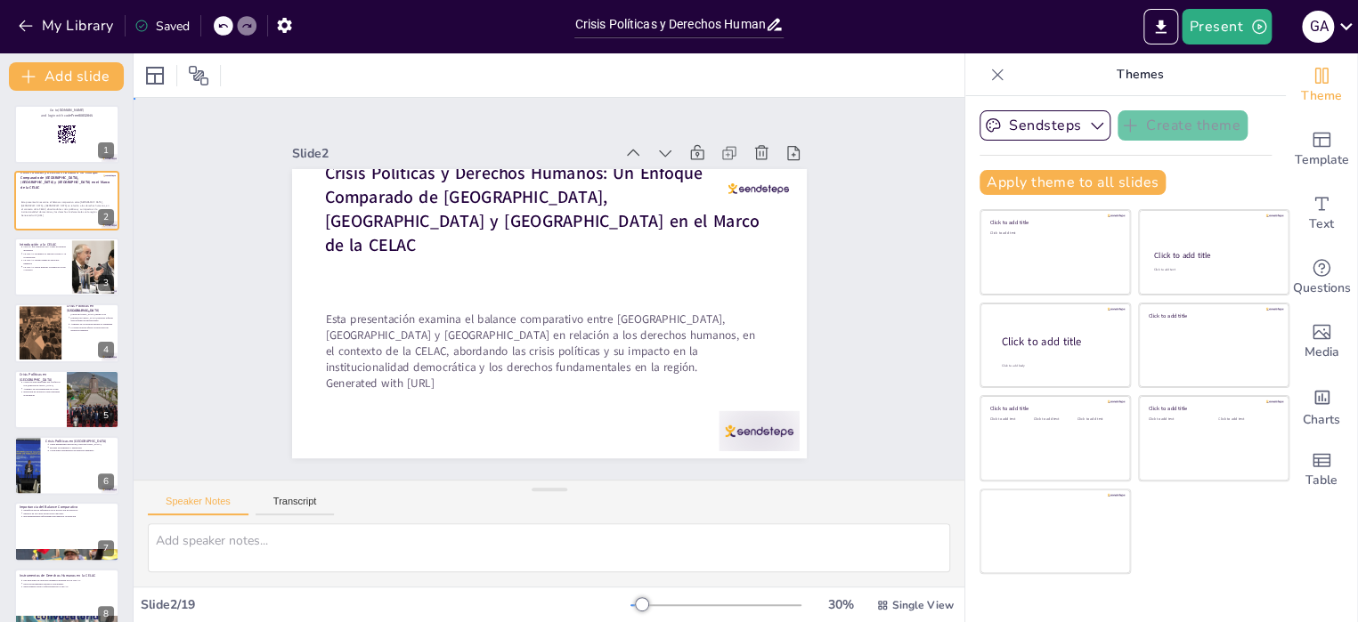
click at [861, 333] on div "Slide 1 Go to [DOMAIN_NAME] and login with code Free80832845 Slide 2 Crisis Pol…" at bounding box center [549, 289] width 892 height 547
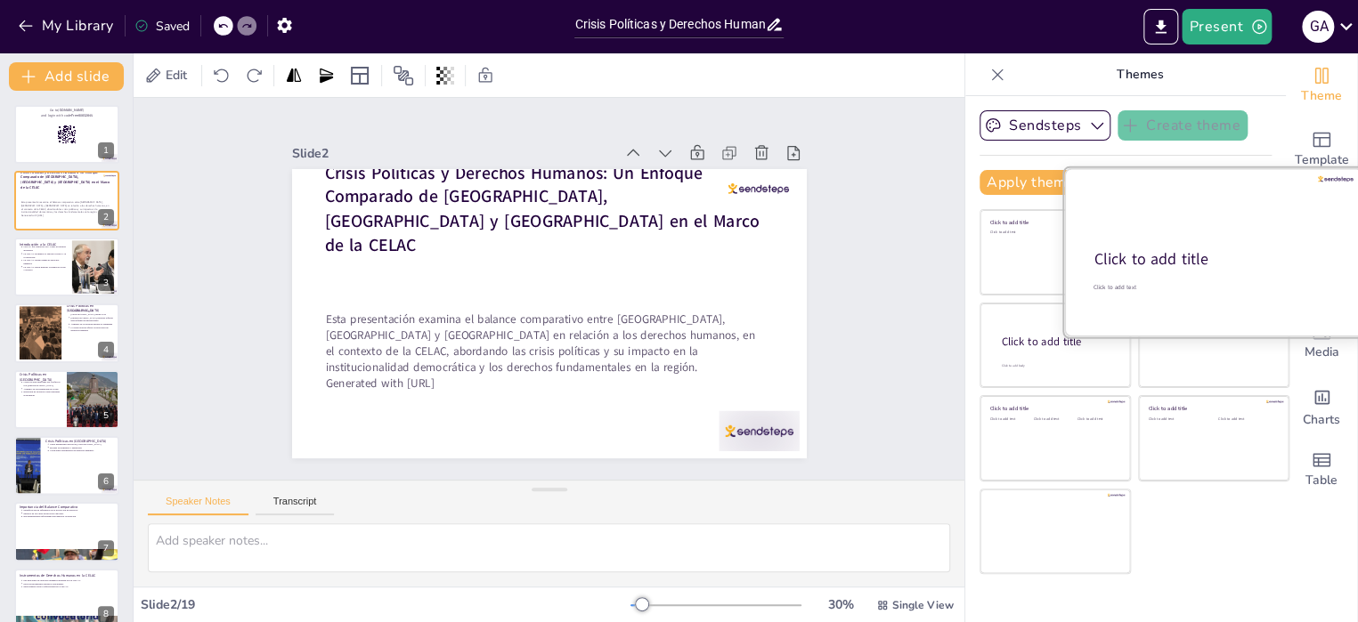
click at [1223, 264] on p "Click to add title" at bounding box center [1212, 259] width 236 height 22
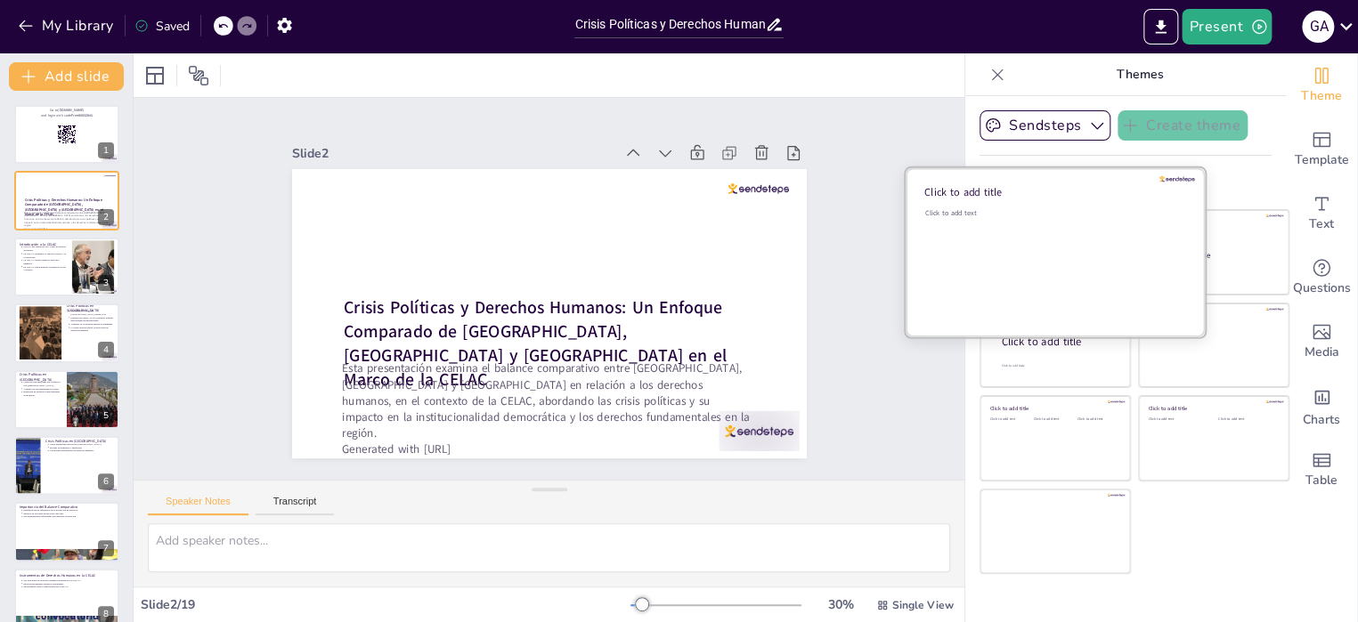
click at [1006, 273] on div "Click to add text" at bounding box center [1052, 263] width 255 height 110
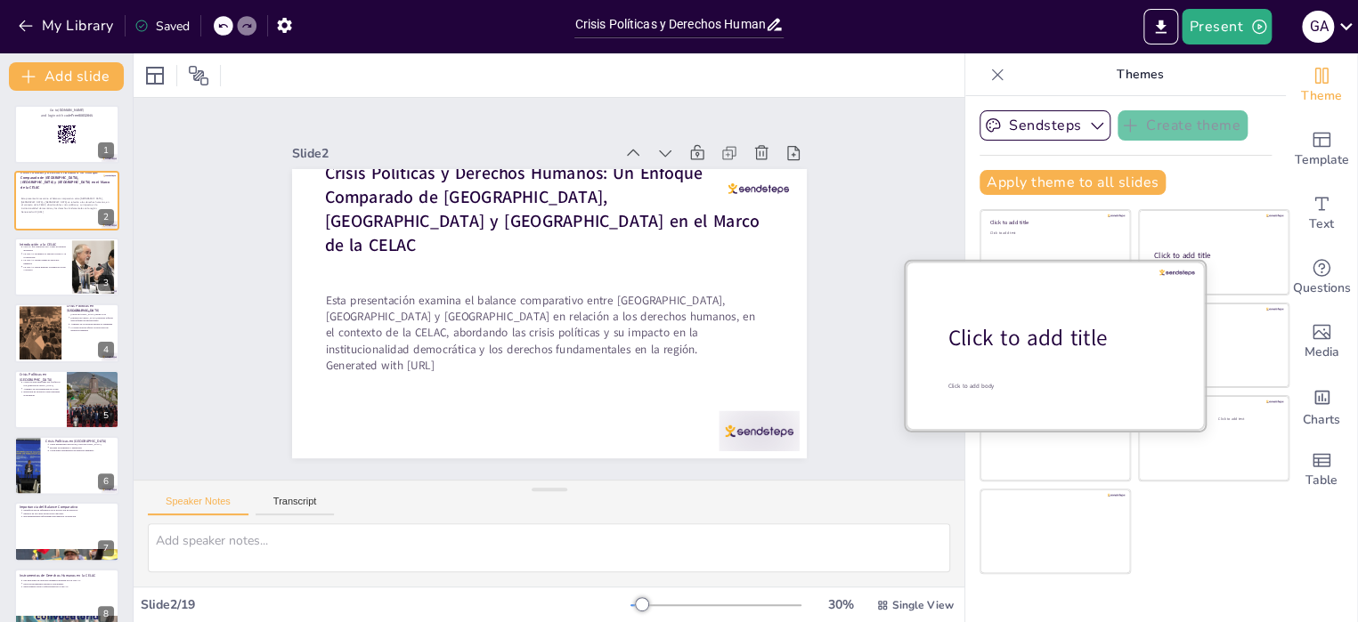
click at [1021, 350] on span "Click to add title" at bounding box center [1027, 338] width 159 height 30
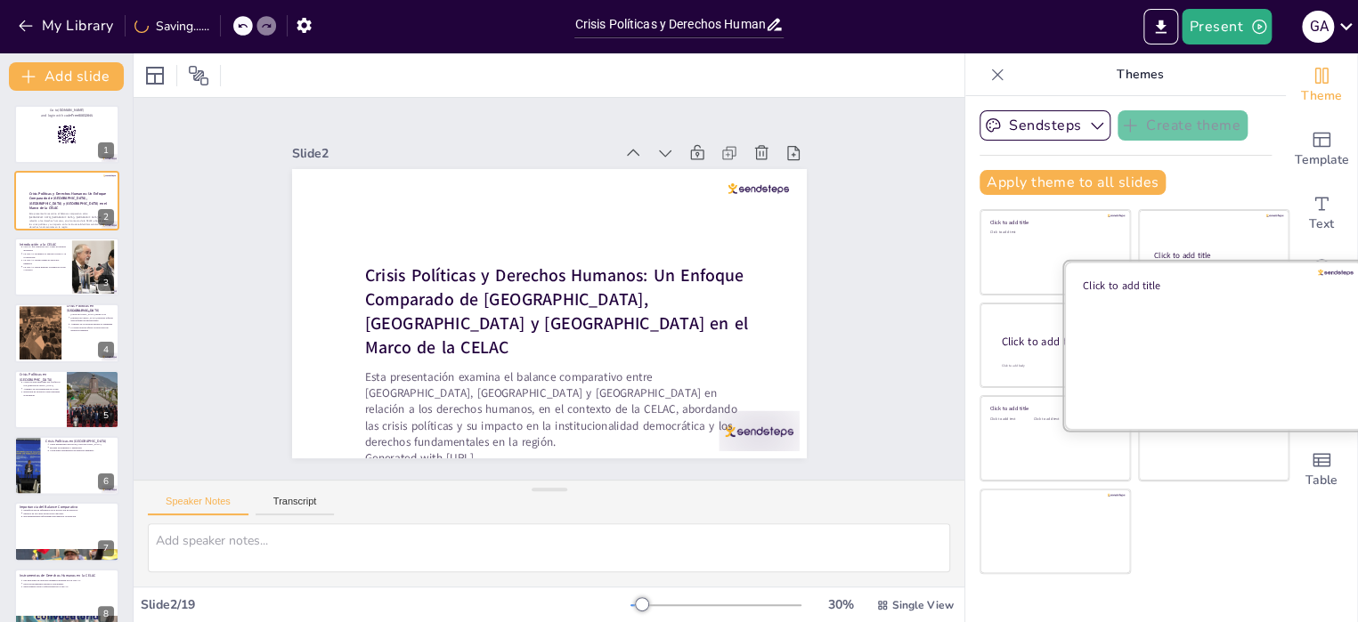
click at [1202, 361] on div at bounding box center [1213, 345] width 299 height 168
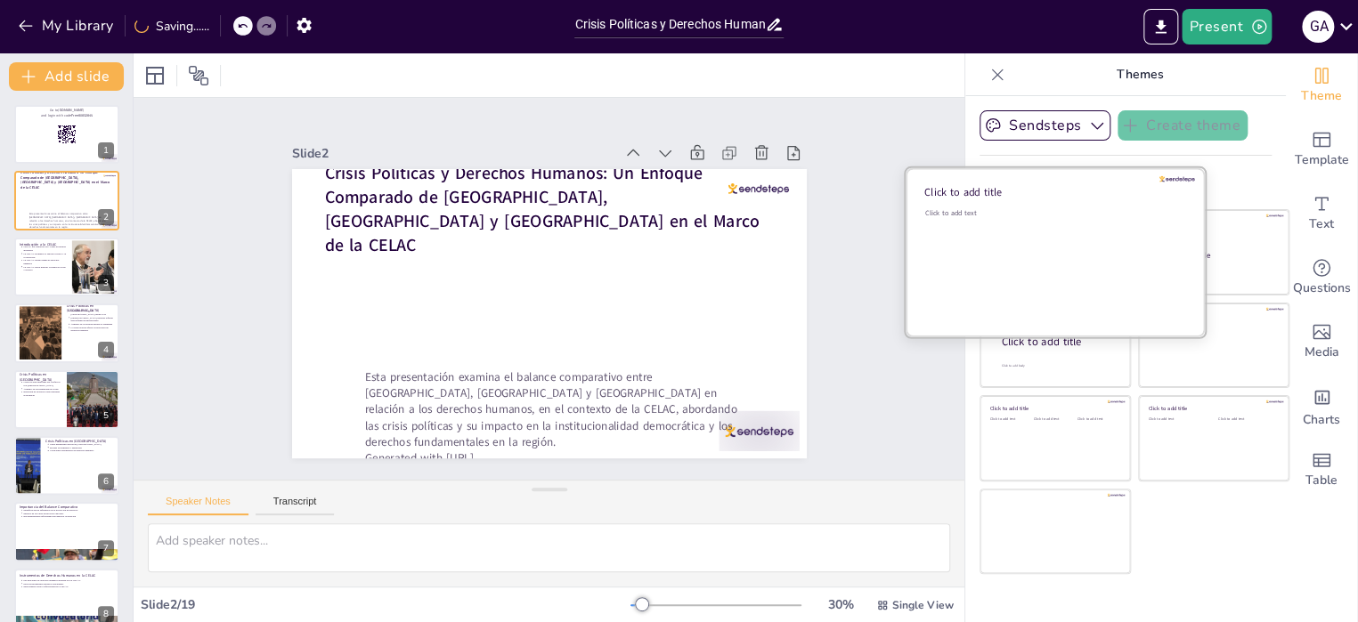
click at [1027, 253] on div "Click to add text" at bounding box center [1052, 263] width 255 height 110
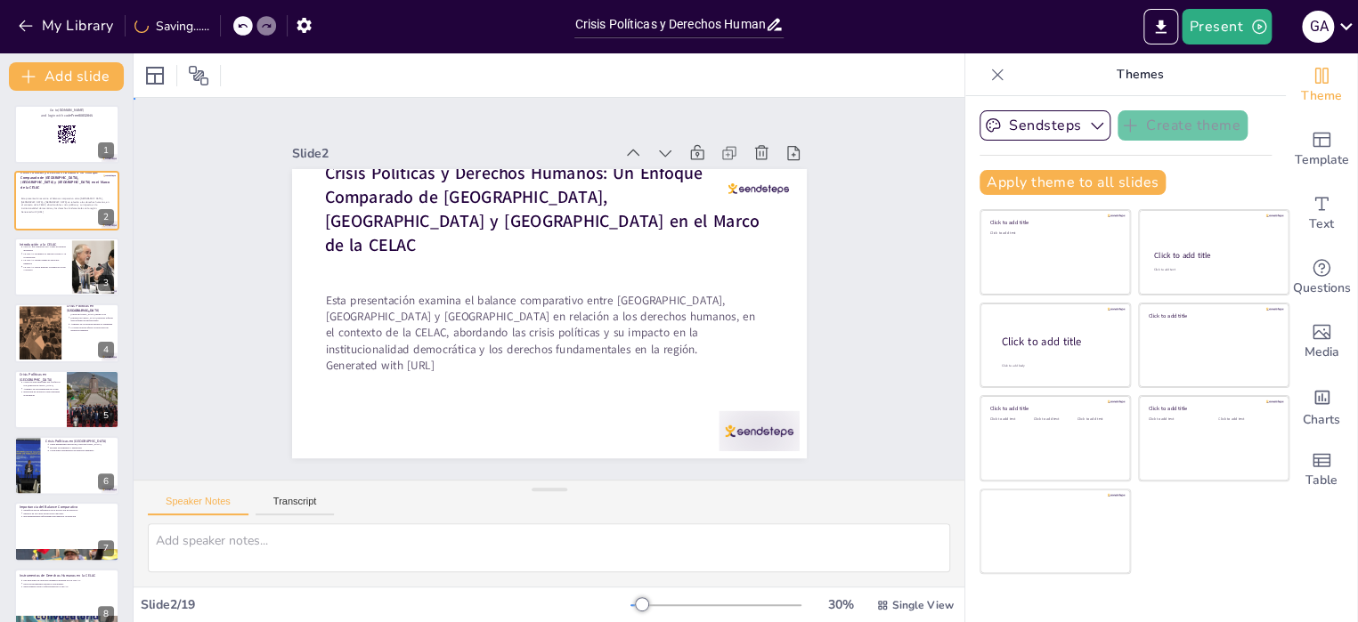
click at [850, 369] on div "Slide 1 Go to [DOMAIN_NAME] and login with code Free80832845 Slide 2 Crisis Pol…" at bounding box center [549, 288] width 840 height 873
click at [175, 74] on span "Edit" at bounding box center [176, 75] width 28 height 17
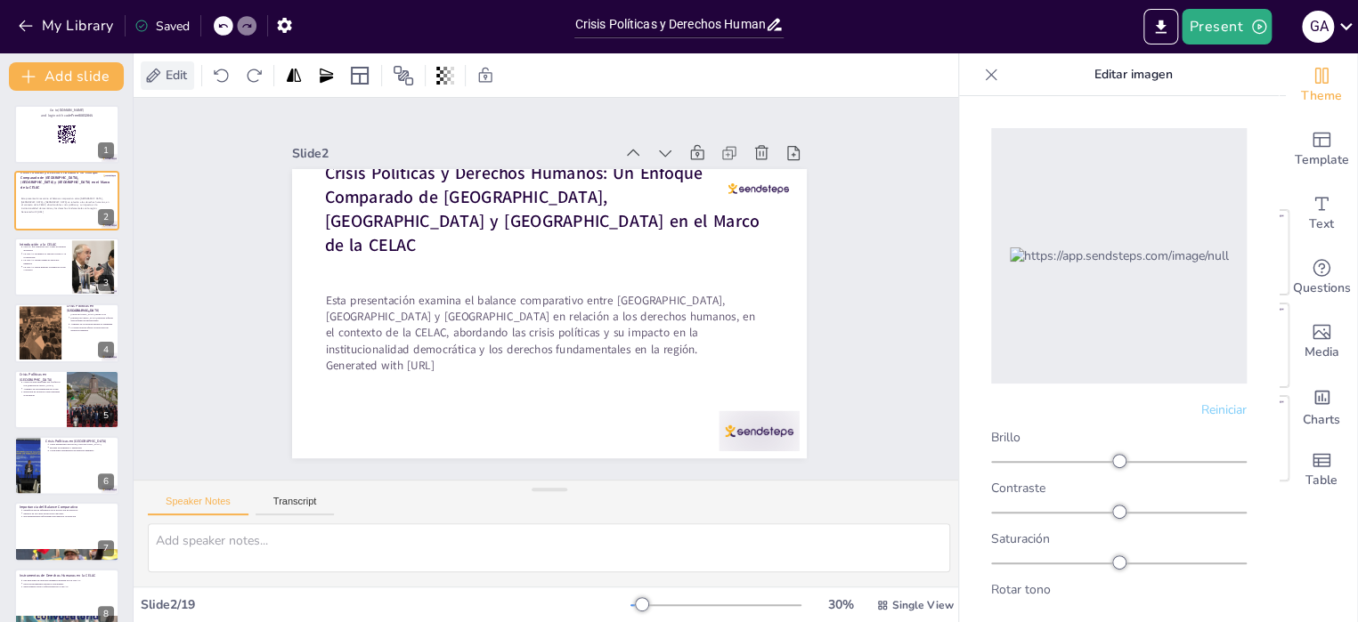
click at [175, 74] on span "Edit" at bounding box center [176, 75] width 28 height 17
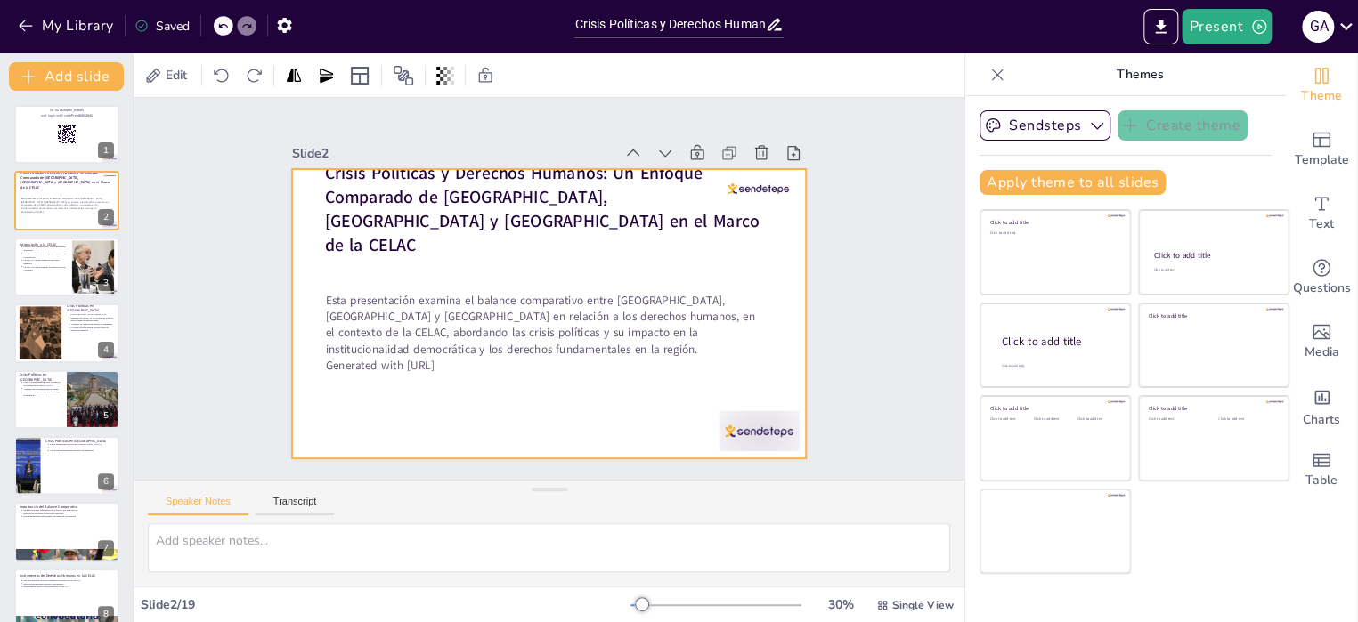
click at [771, 264] on div at bounding box center [541, 312] width 579 height 435
click at [782, 282] on div "Slide 1 Go to [DOMAIN_NAME] and login with code Free80832845 Slide 2 Crisis Pol…" at bounding box center [548, 289] width 467 height 866
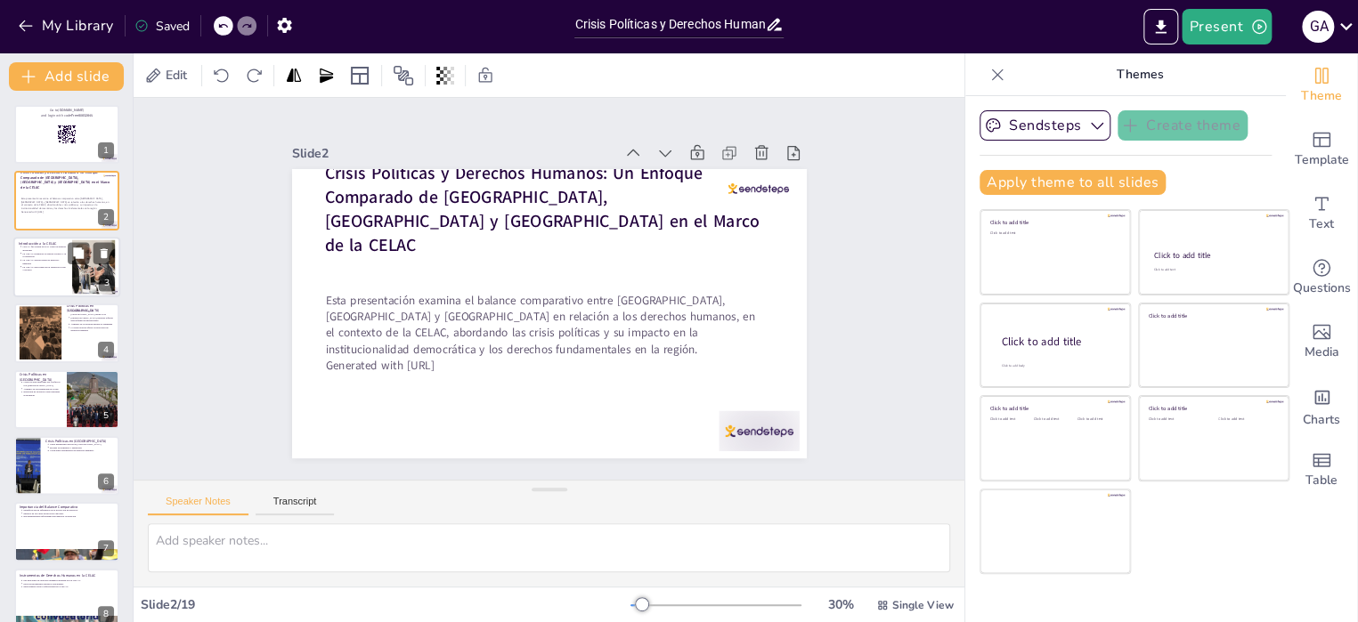
click at [45, 282] on div at bounding box center [66, 267] width 107 height 61
type textarea "La CELAC se estableció con el fin de proporcionar un foro donde los países de […"
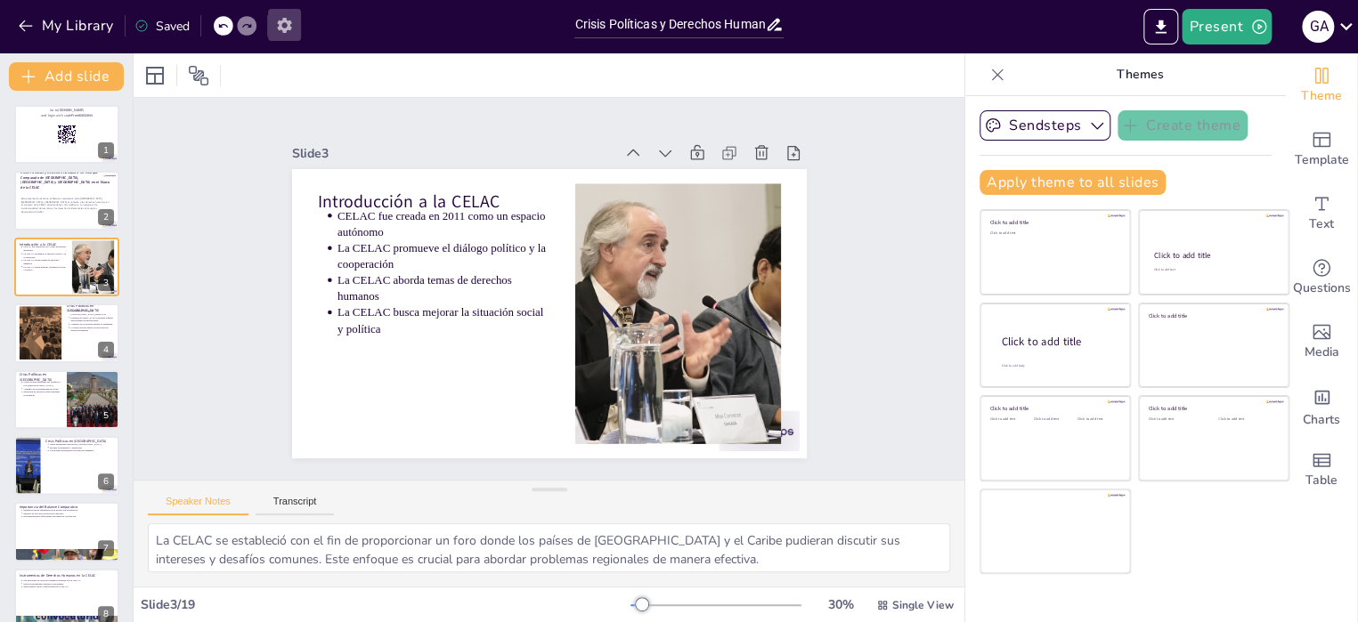
click at [285, 20] on icon "button" at bounding box center [284, 25] width 14 height 15
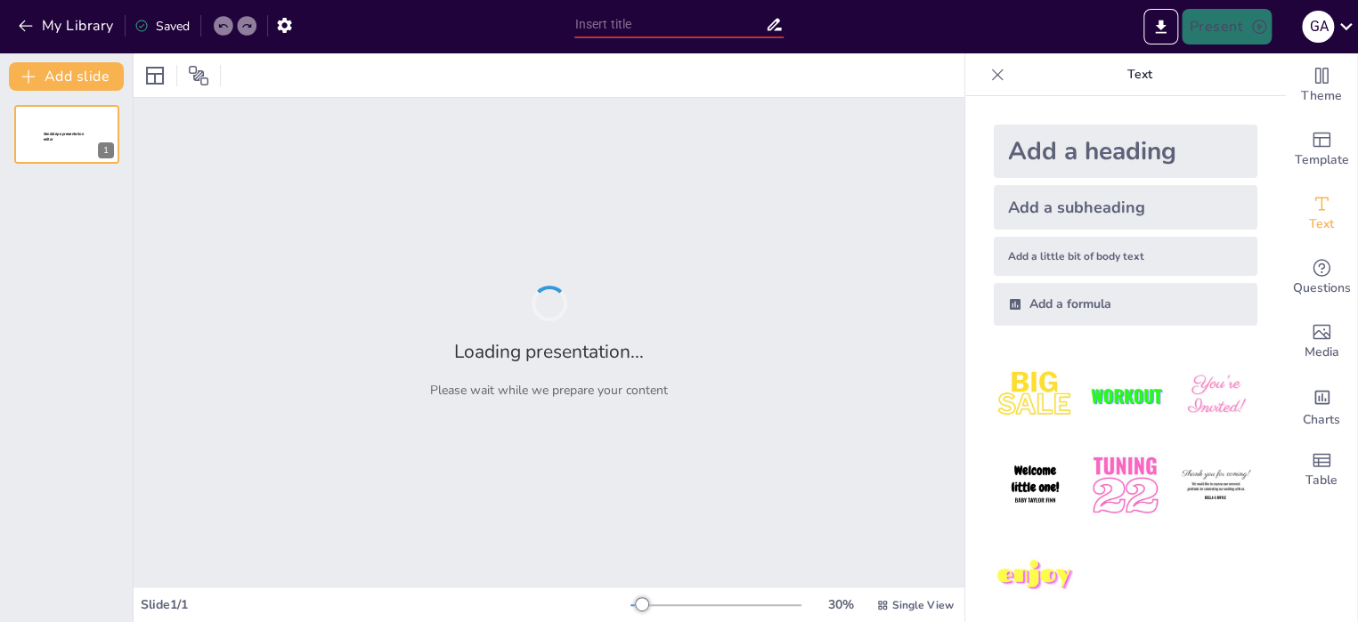
scroll to position [12196, 0]
type input "Crisis Políticas y Derechos Humanos: Un Enfoque Comparado de [GEOGRAPHIC_DATA],…"
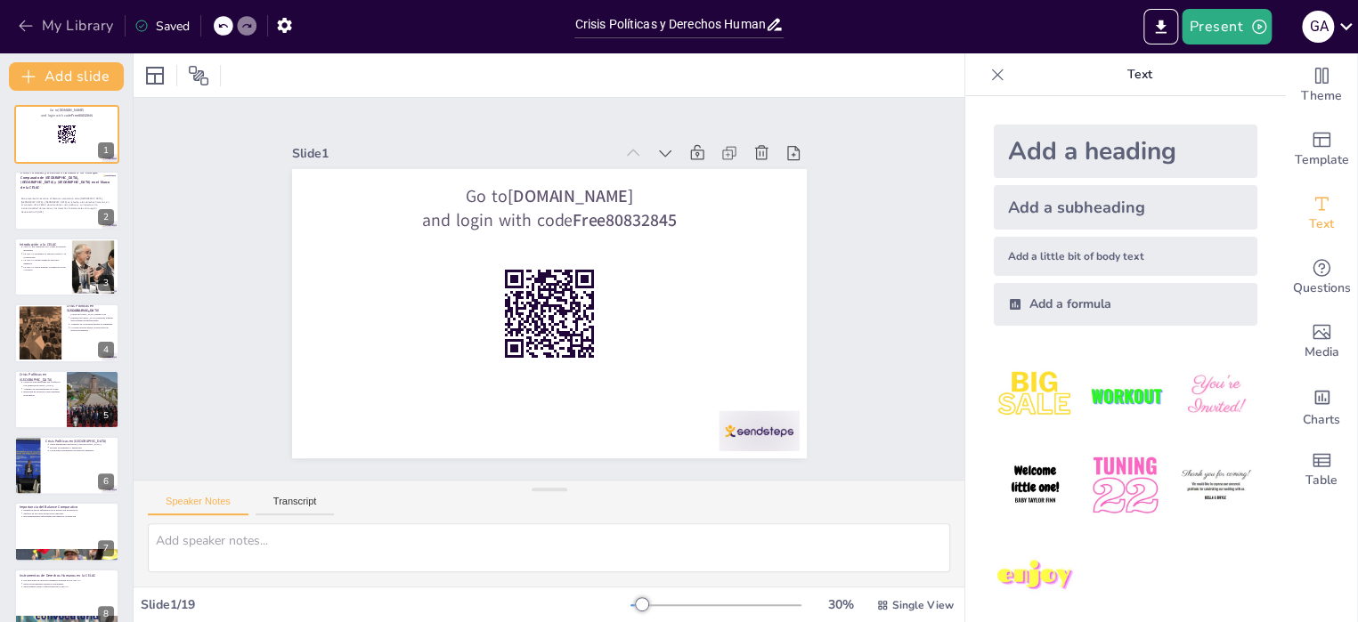
click at [51, 28] on button "My Library" at bounding box center [67, 26] width 108 height 28
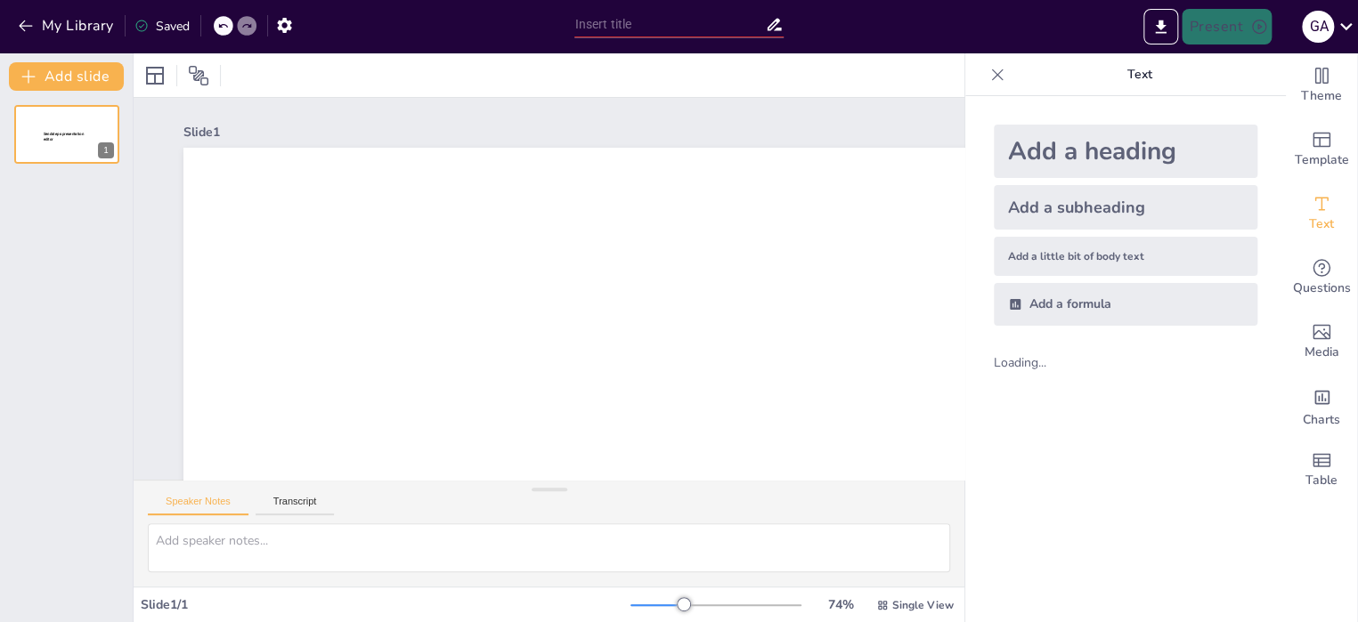
scroll to position [12213, 0]
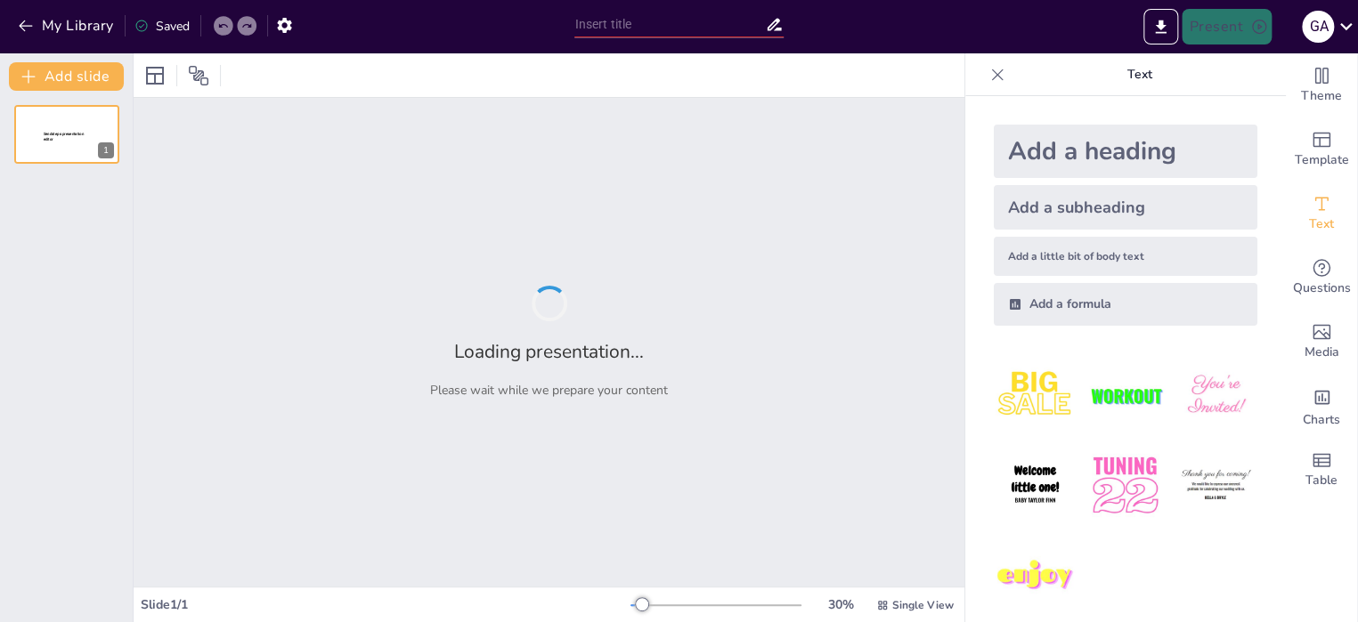
type input "Crisis Políticas y Derechos Humanos: Un Enfoque Comparado de [GEOGRAPHIC_DATA],…"
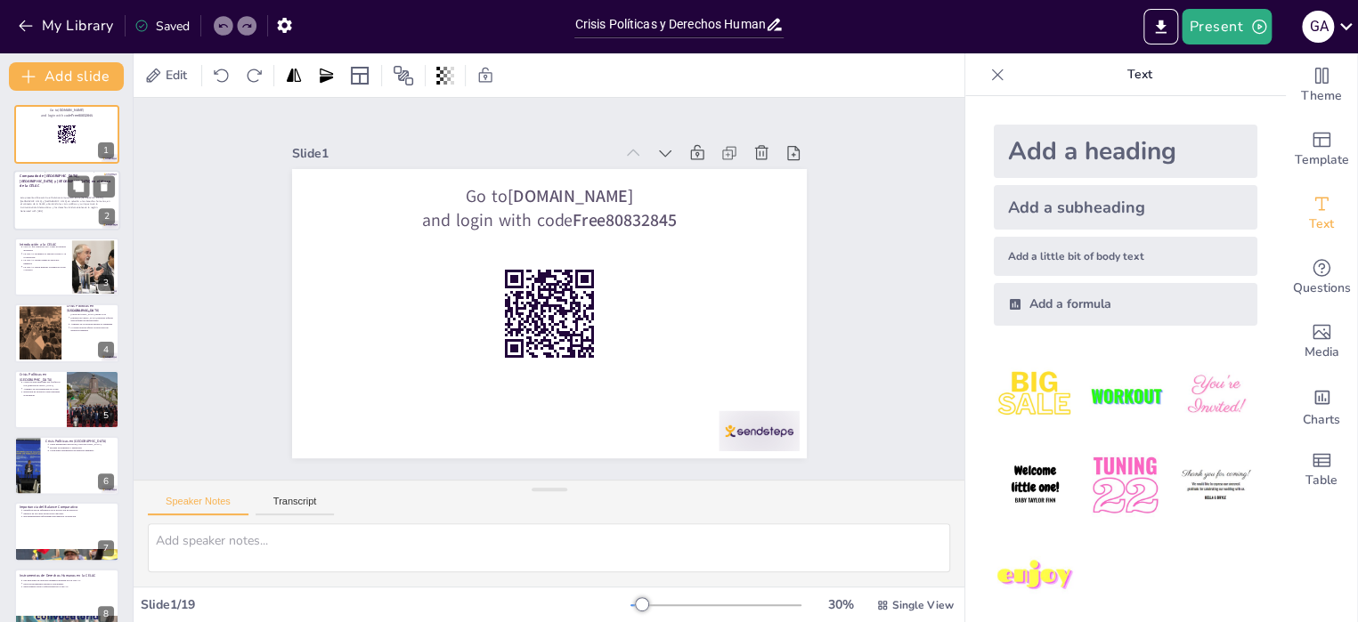
click at [52, 194] on div "Esta presentación examina el balance comparativo entre Perú, Ecuador y Venezuel…" at bounding box center [65, 204] width 91 height 39
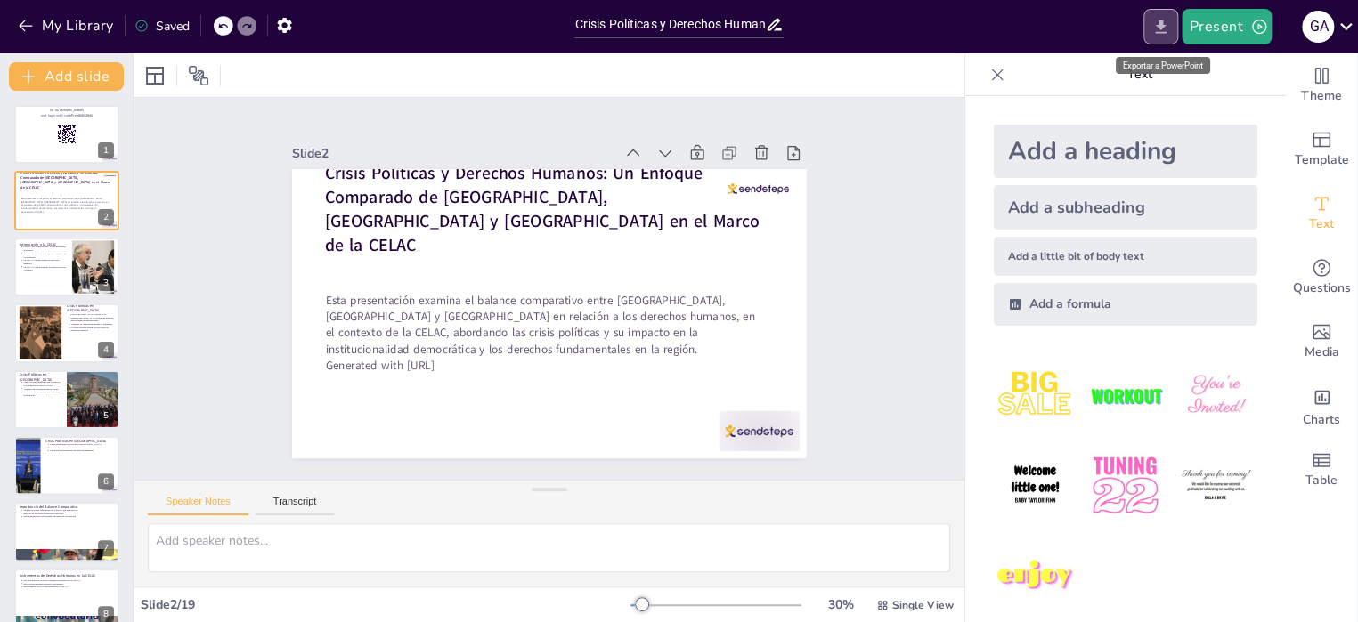
click at [1163, 30] on icon "Export to PowerPoint" at bounding box center [1160, 27] width 19 height 19
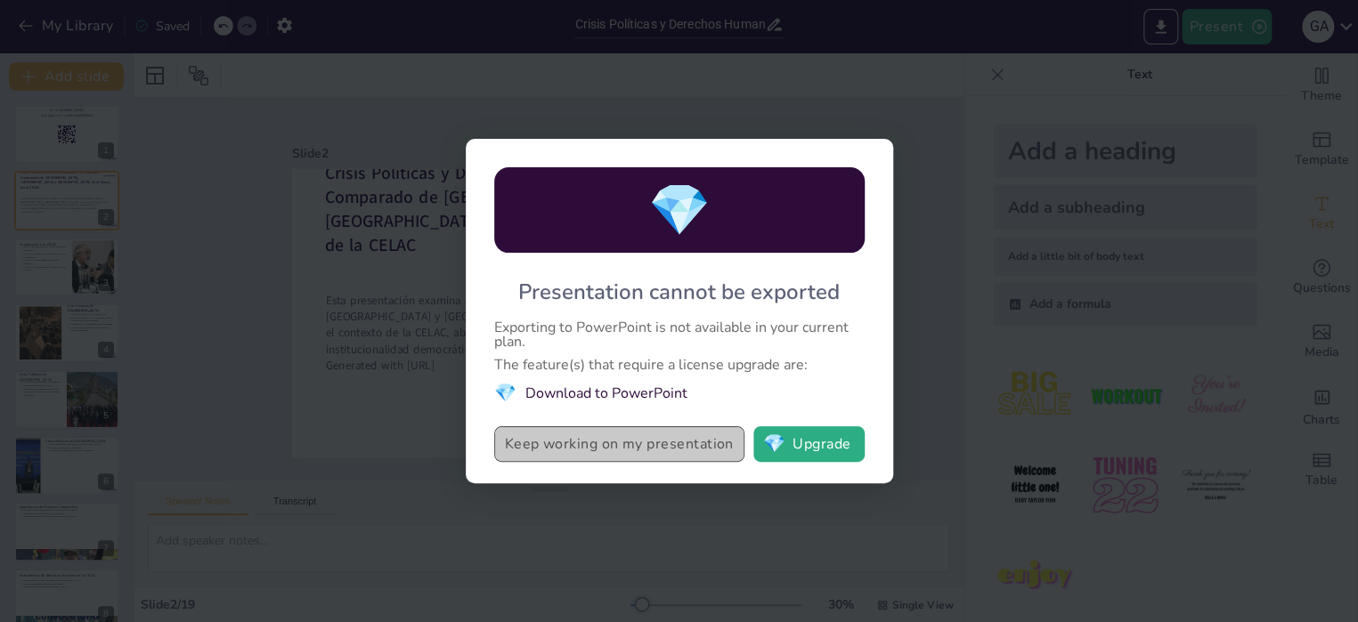
click at [654, 456] on button "Keep working on my presentation" at bounding box center [619, 445] width 250 height 36
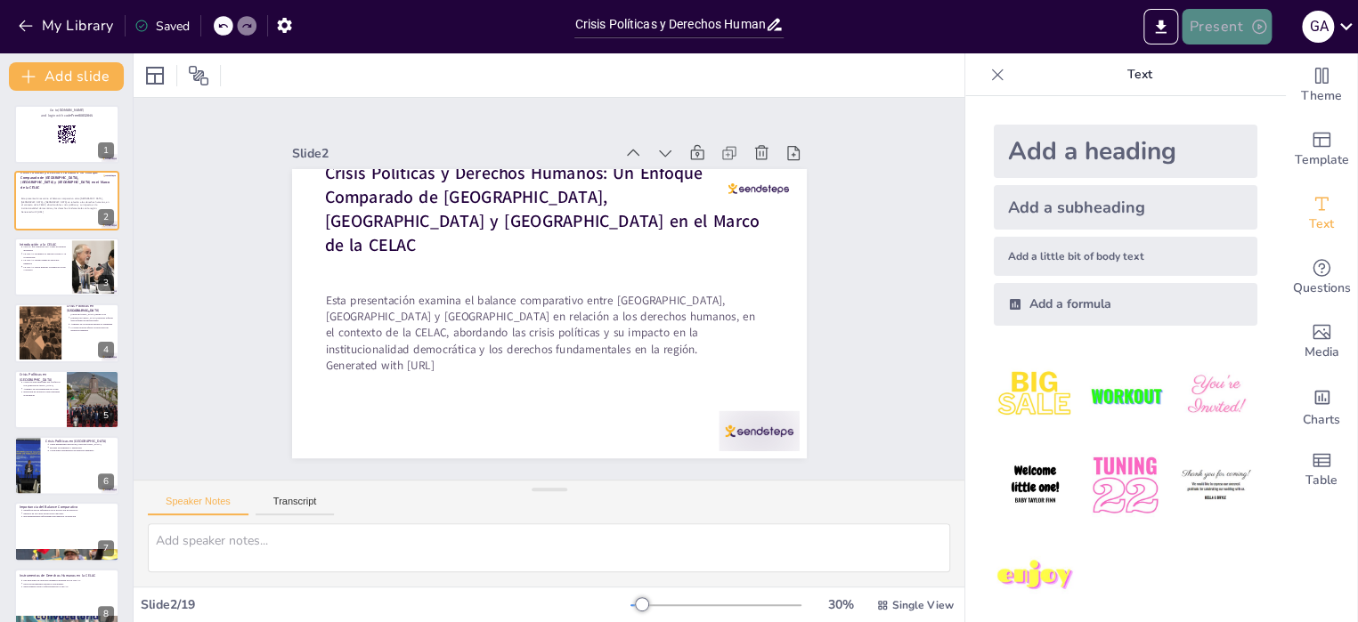
click at [1216, 19] on button "Present" at bounding box center [1226, 27] width 89 height 36
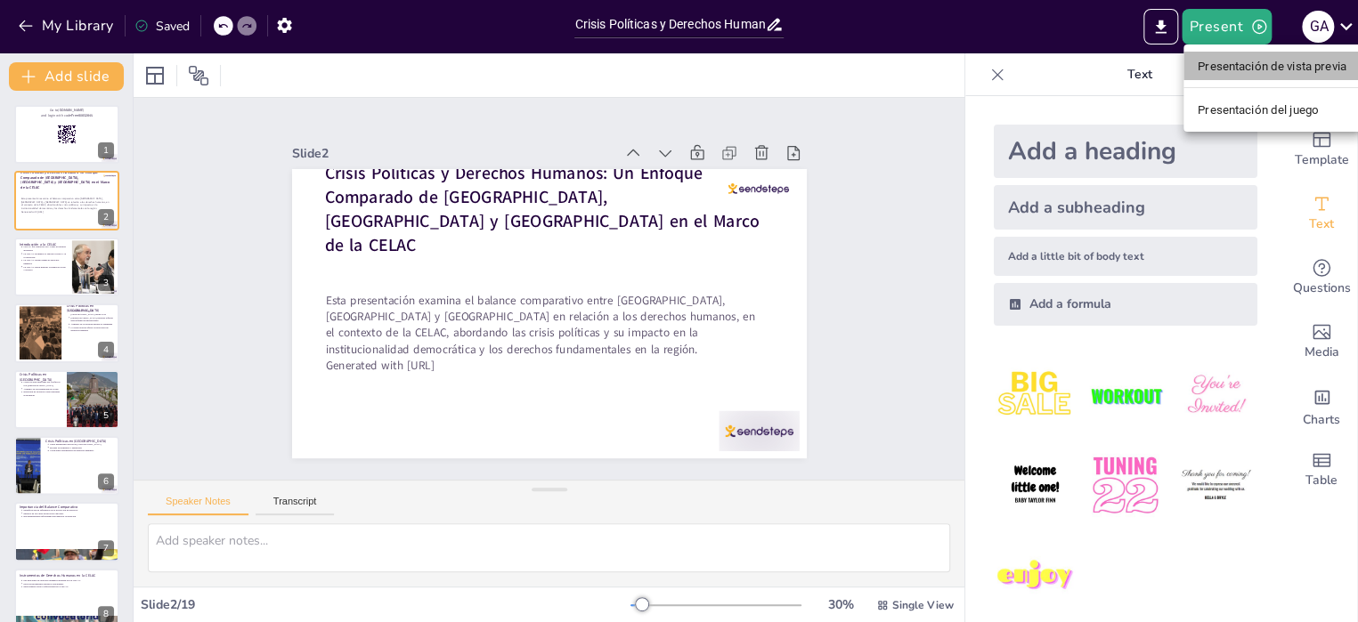
click at [1230, 65] on font "Presentación de vista previa" at bounding box center [1272, 66] width 149 height 13
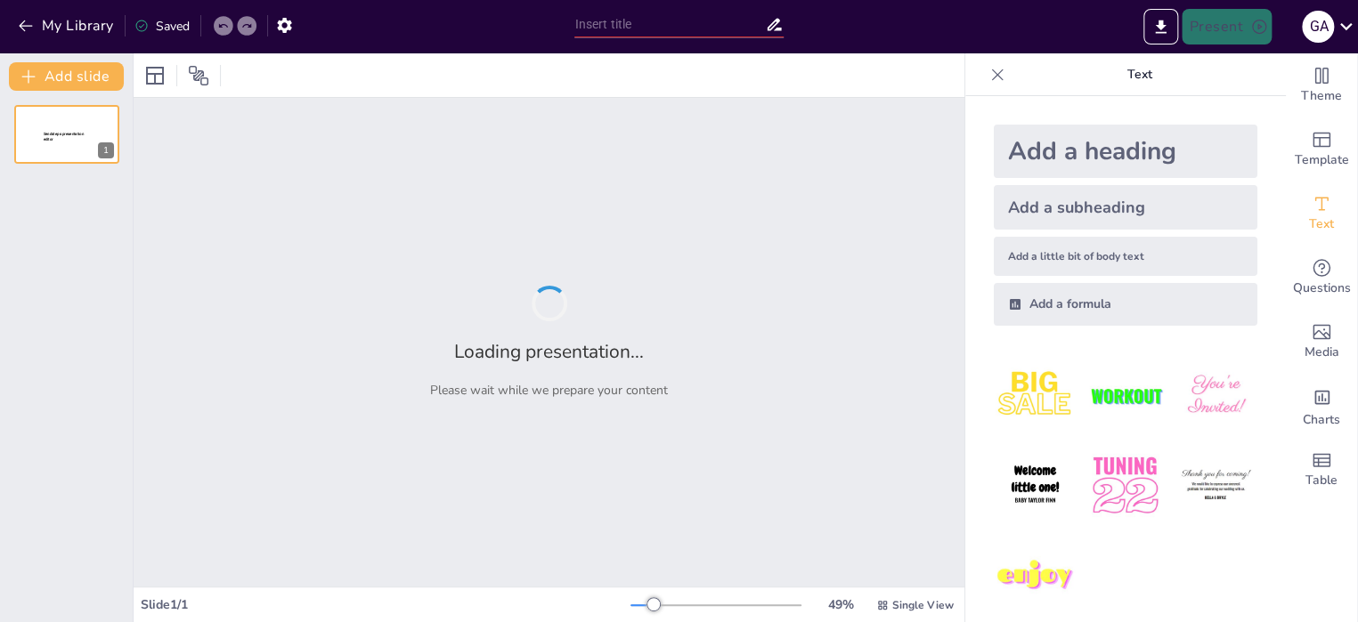
scroll to position [12213, 0]
type input "Crisis Políticas y Derechos Humanos: Un Enfoque Comparado de [GEOGRAPHIC_DATA],…"
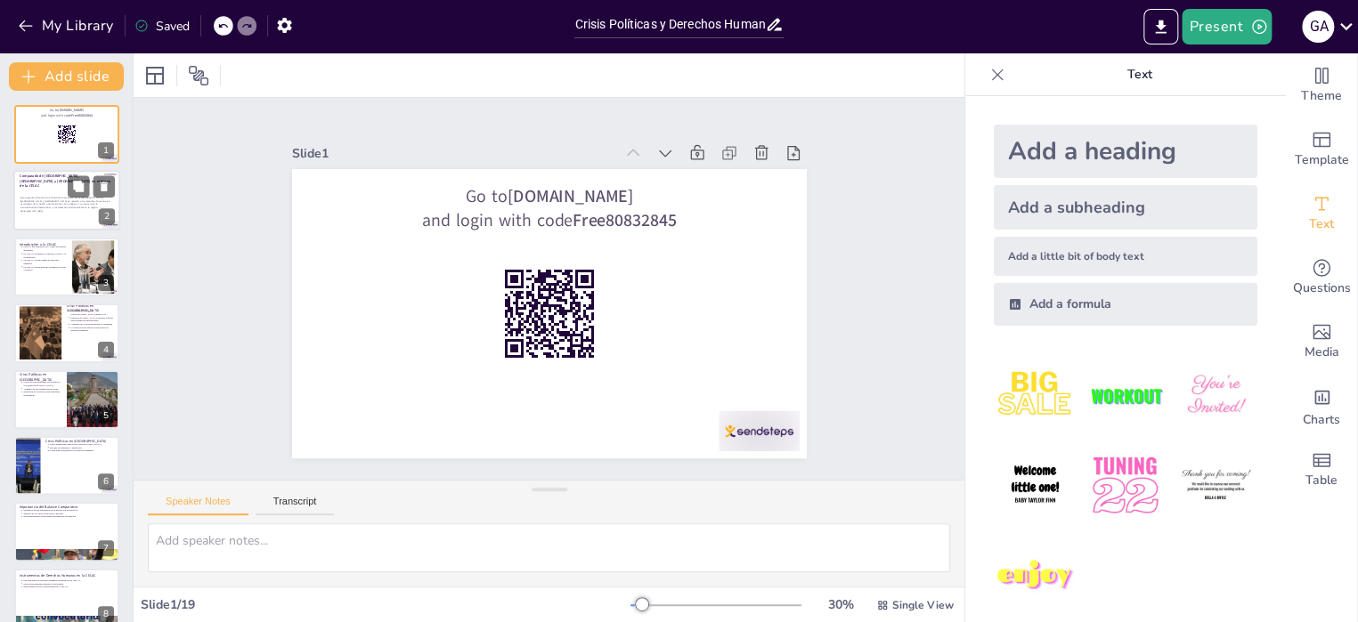
click at [45, 198] on p "Esta presentación examina el balance comparativo entre [GEOGRAPHIC_DATA], [GEOG…" at bounding box center [65, 203] width 91 height 13
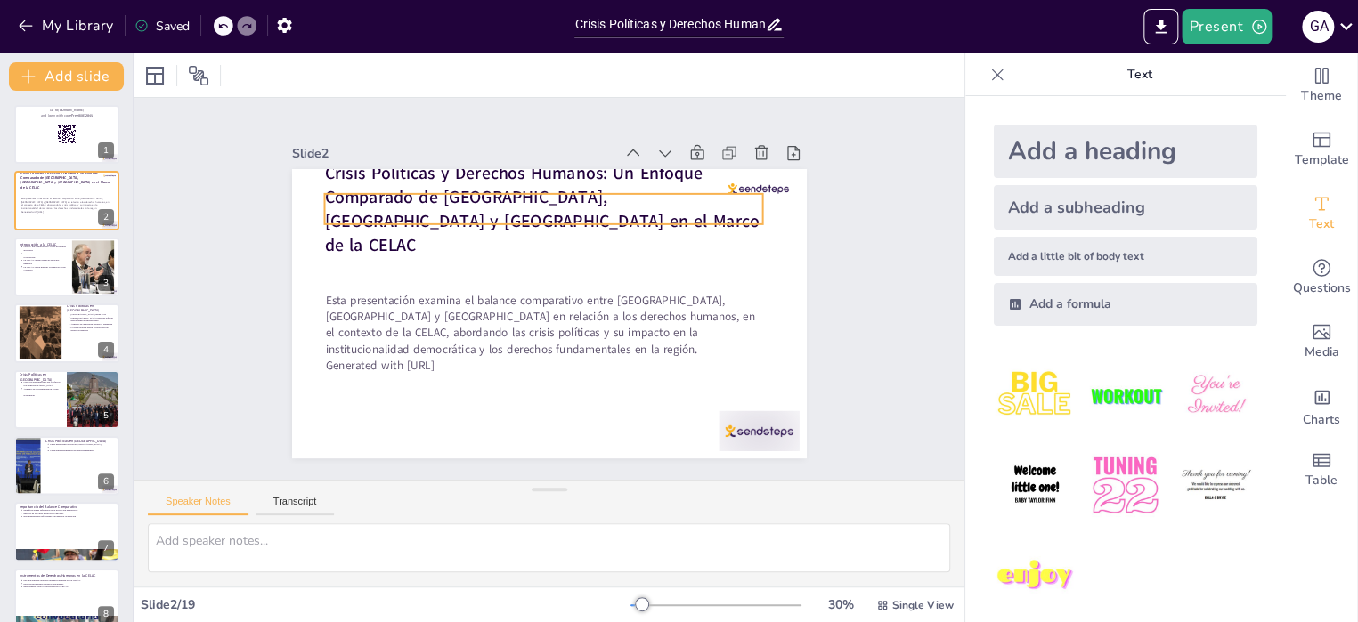
click at [346, 169] on strong "Crisis Políticas y Derechos Humanos: Un Enfoque Comparado de [GEOGRAPHIC_DATA],…" at bounding box center [560, 199] width 428 height 202
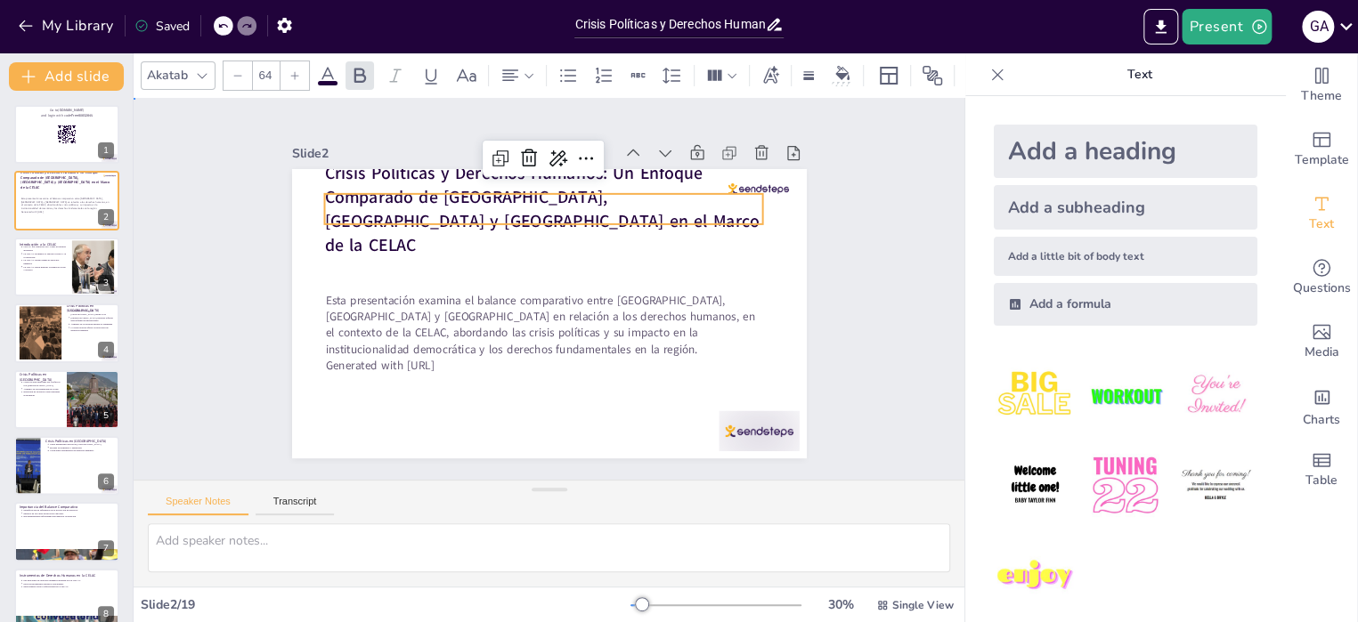
click at [370, 175] on strong "Crisis Políticas y Derechos Humanos: Un Enfoque Comparado de [GEOGRAPHIC_DATA],…" at bounding box center [570, 205] width 400 height 279
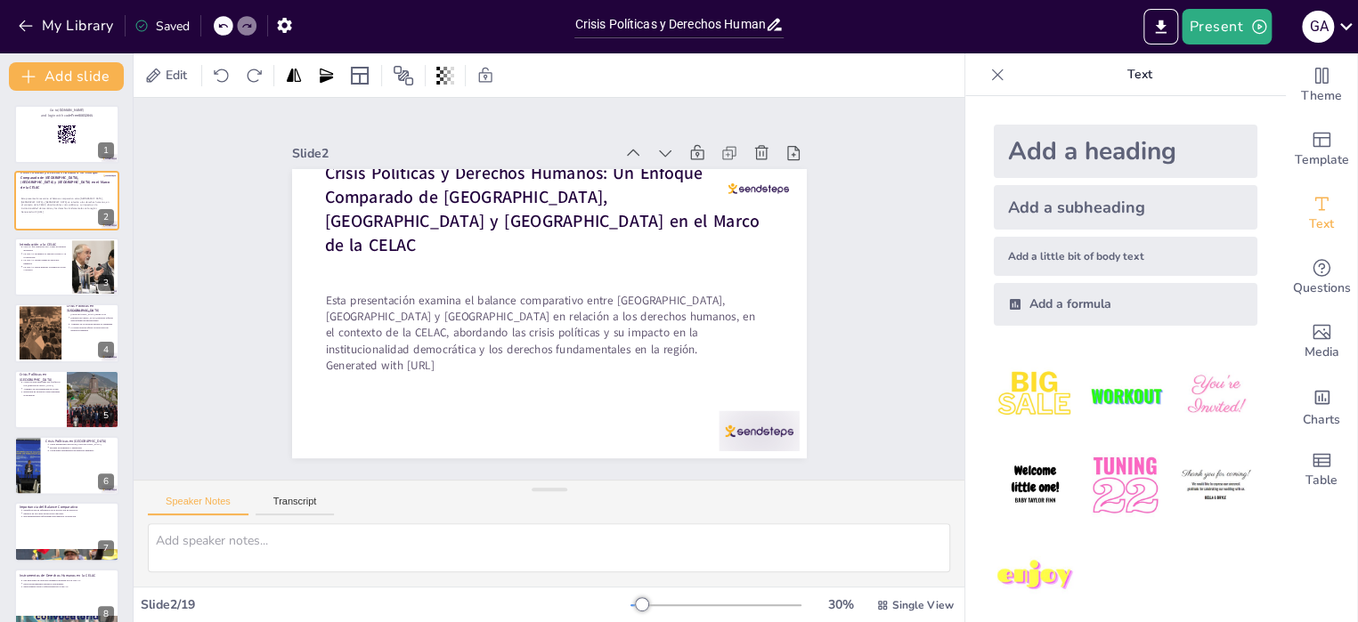
click at [336, 176] on strong "Crisis Políticas y Derechos Humanos: Un Enfoque Comparado de [GEOGRAPHIC_DATA],…" at bounding box center [553, 198] width 435 height 160
click at [329, 176] on strong "Crisis Políticas y Derechos Humanos: Un Enfoque Comparado de [GEOGRAPHIC_DATA],…" at bounding box center [547, 196] width 437 height 117
click at [386, 200] on strong "Crisis Políticas y Derechos Humanos: Un Enfoque Comparado de [GEOGRAPHIC_DATA],…" at bounding box center [575, 209] width 379 height 313
click at [475, 201] on strong "Crisis Políticas y Derechos Humanos: Un Enfoque Comparado de [GEOGRAPHIC_DATA],…" at bounding box center [565, 202] width 416 height 242
drag, startPoint x: 473, startPoint y: 179, endPoint x: 475, endPoint y: 221, distance: 41.9
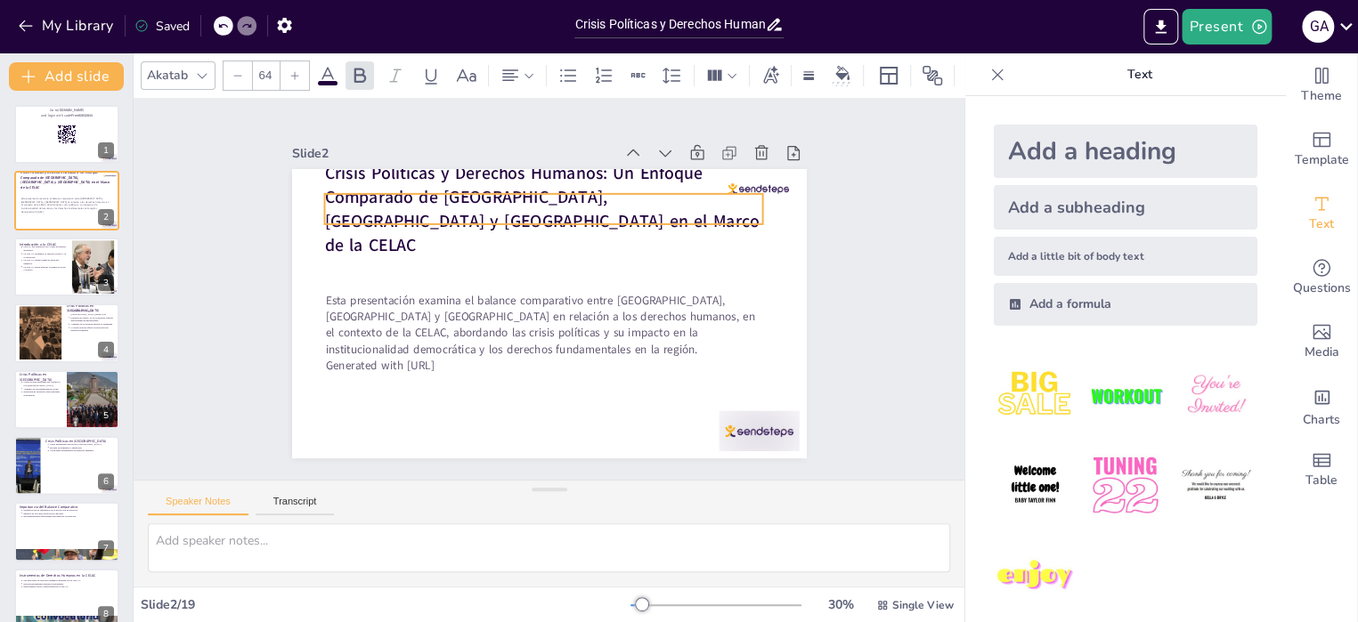
click at [459, 204] on strong "Crisis Políticas y Derechos Humanos: Un Enfoque Comparado de [GEOGRAPHIC_DATA],…" at bounding box center [541, 208] width 435 height 95
click at [459, 204] on strong "Crisis Políticas y Derechos Humanos: Un Enfoque Comparado de [GEOGRAPHIC_DATA],…" at bounding box center [565, 201] width 428 height 202
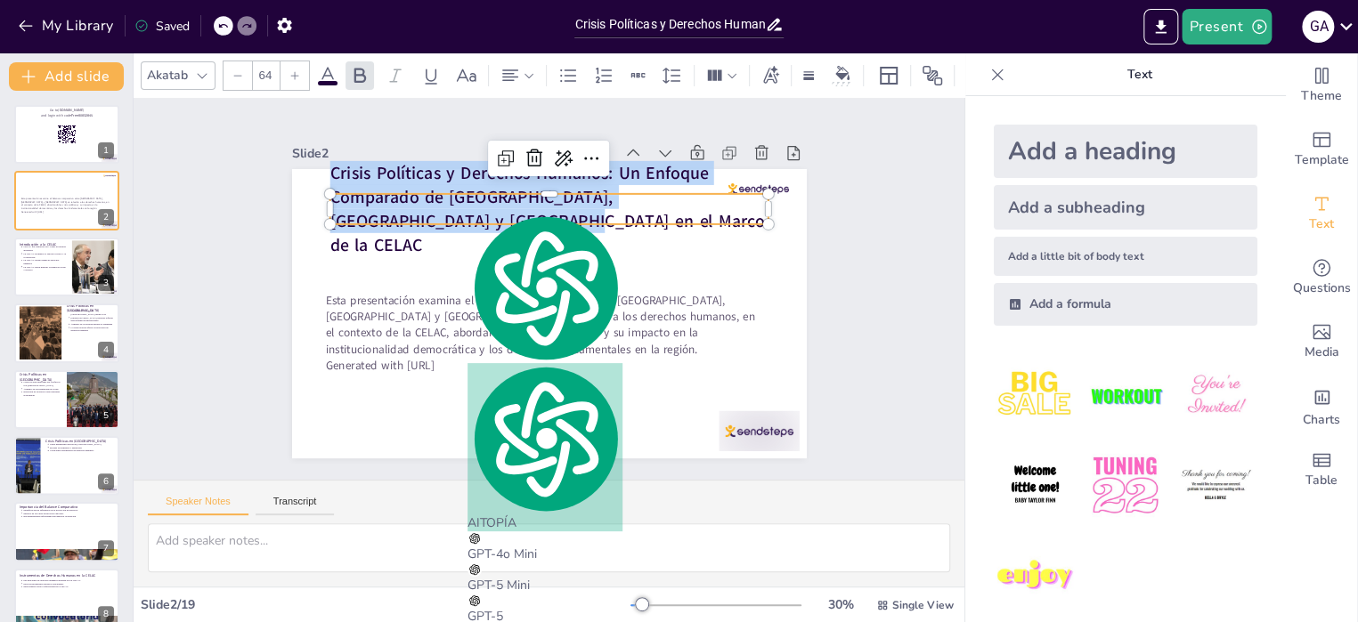
copy strong "Crisis Políticas y Derechos Humanos: Un Enfoque Comparado de [GEOGRAPHIC_DATA],…"
type textarea "Crisis Políticas y Derechos Humanos: Un Enfoque Comparado de [GEOGRAPHIC_DATA],…"
click at [51, 282] on div at bounding box center [66, 267] width 107 height 61
type textarea "La CELAC se estableció con el fin de proporcionar un foro donde los países de […"
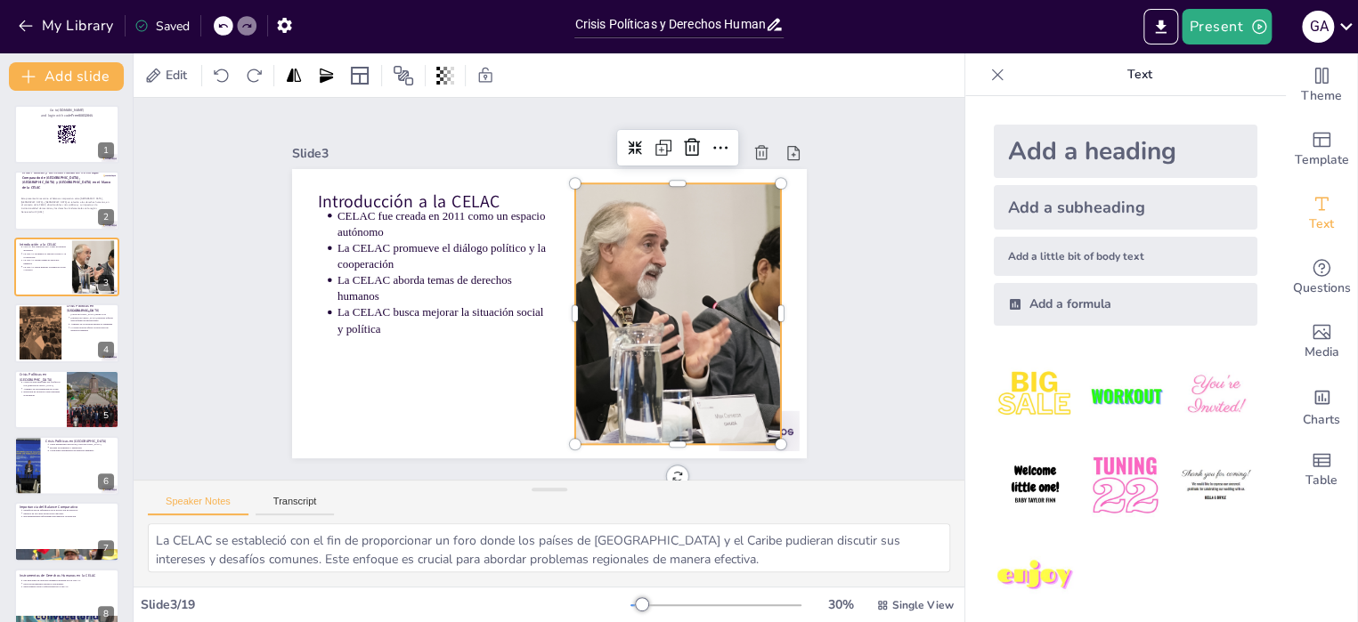
click at [686, 267] on div at bounding box center [674, 327] width 487 height 307
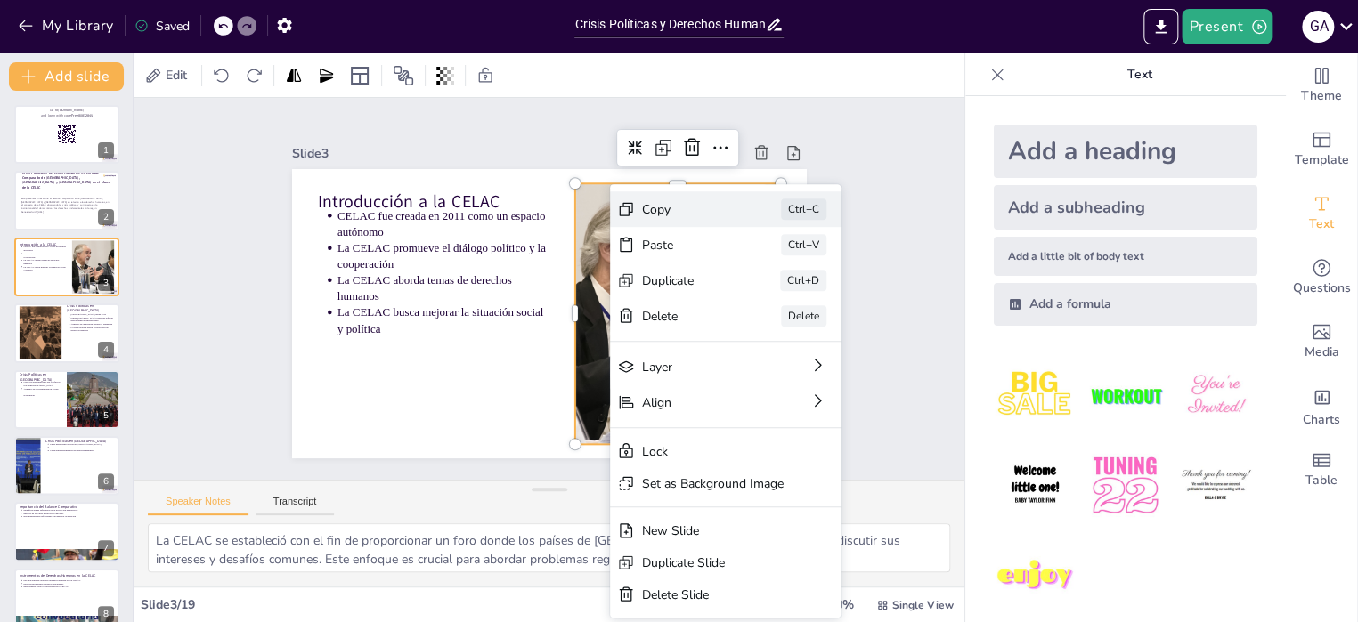
click at [745, 390] on div "Copy" at bounding box center [789, 416] width 88 height 52
